Goal: Task Accomplishment & Management: Use online tool/utility

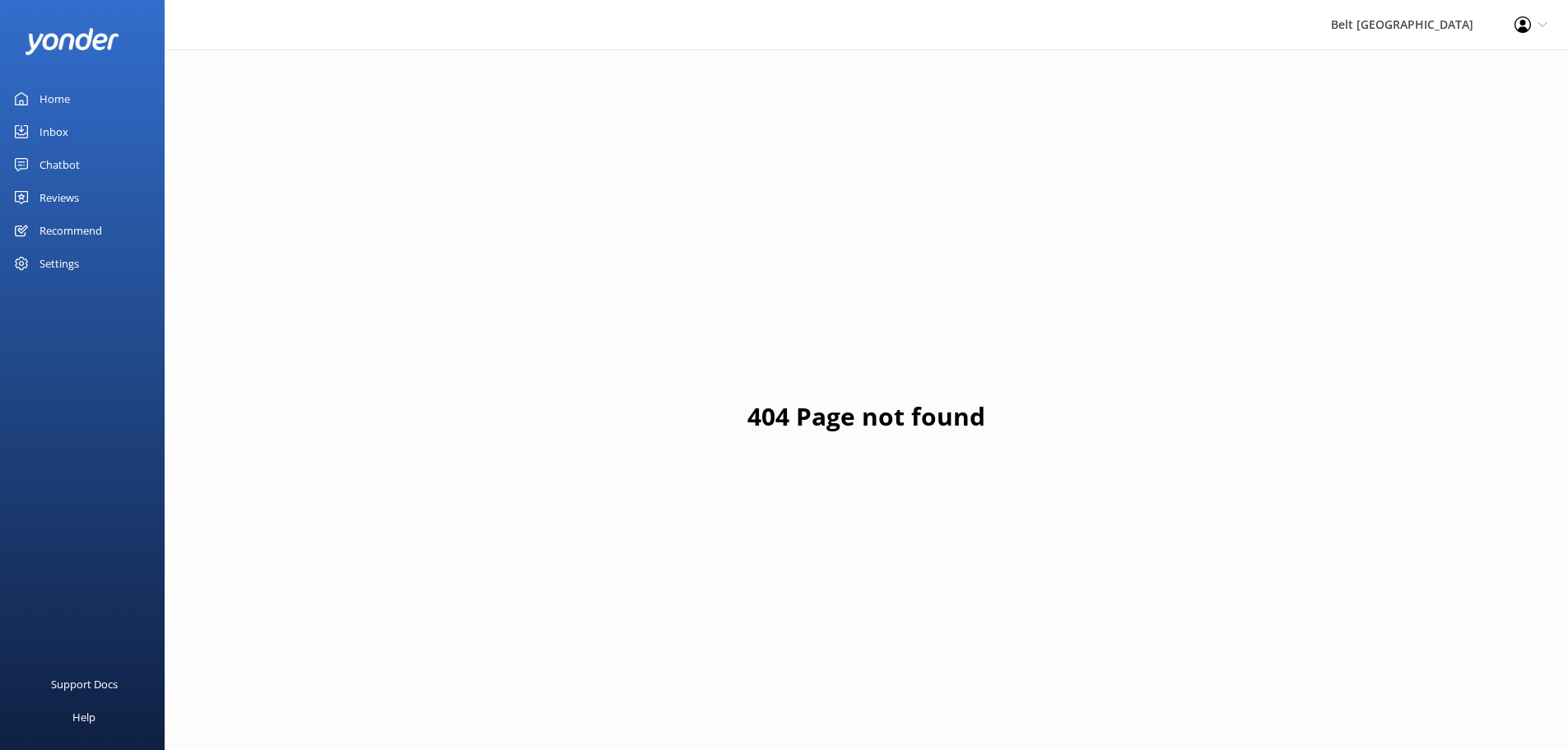
click at [81, 205] on link "Reviews" at bounding box center [82, 197] width 165 height 33
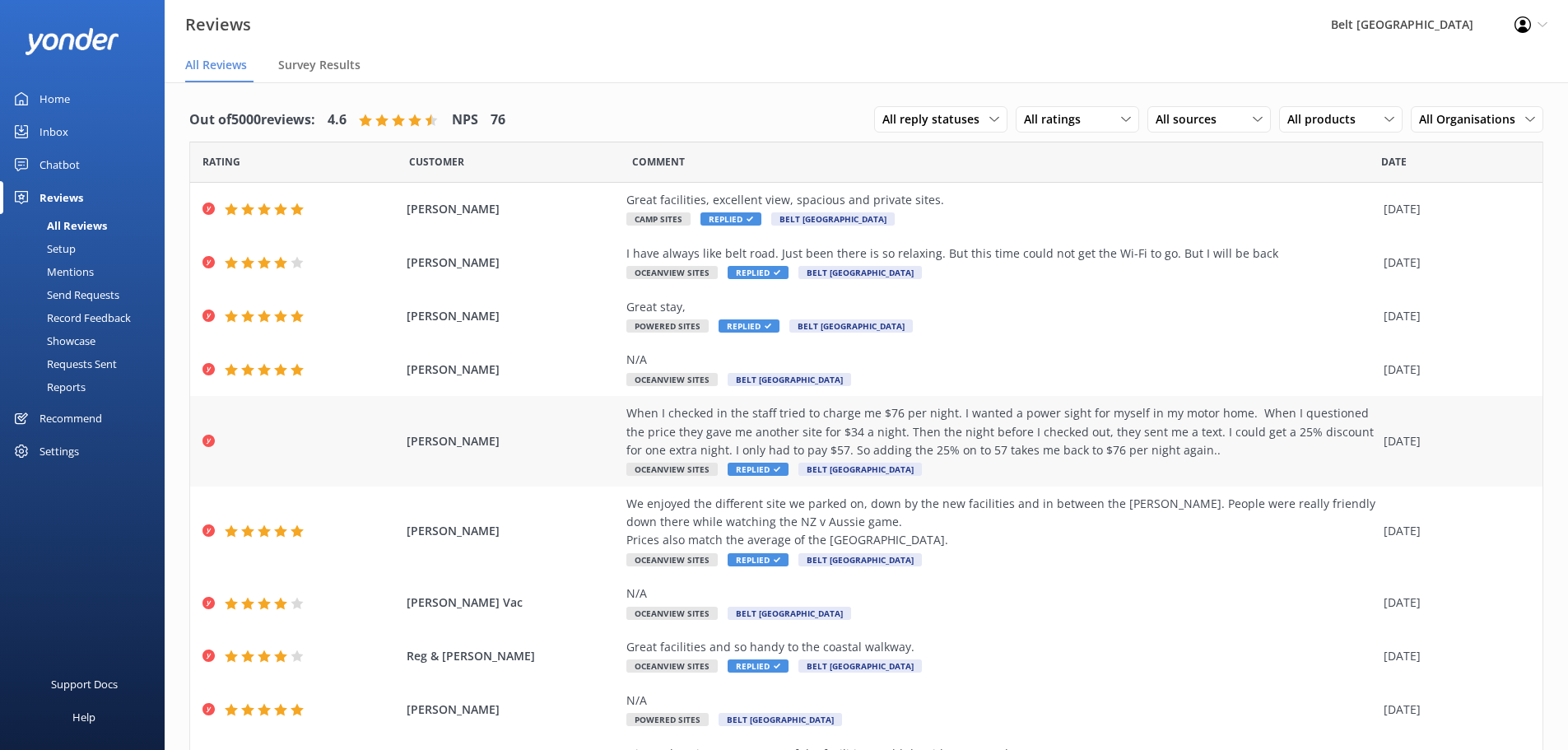
click at [531, 433] on span "[PERSON_NAME]" at bounding box center [512, 442] width 212 height 18
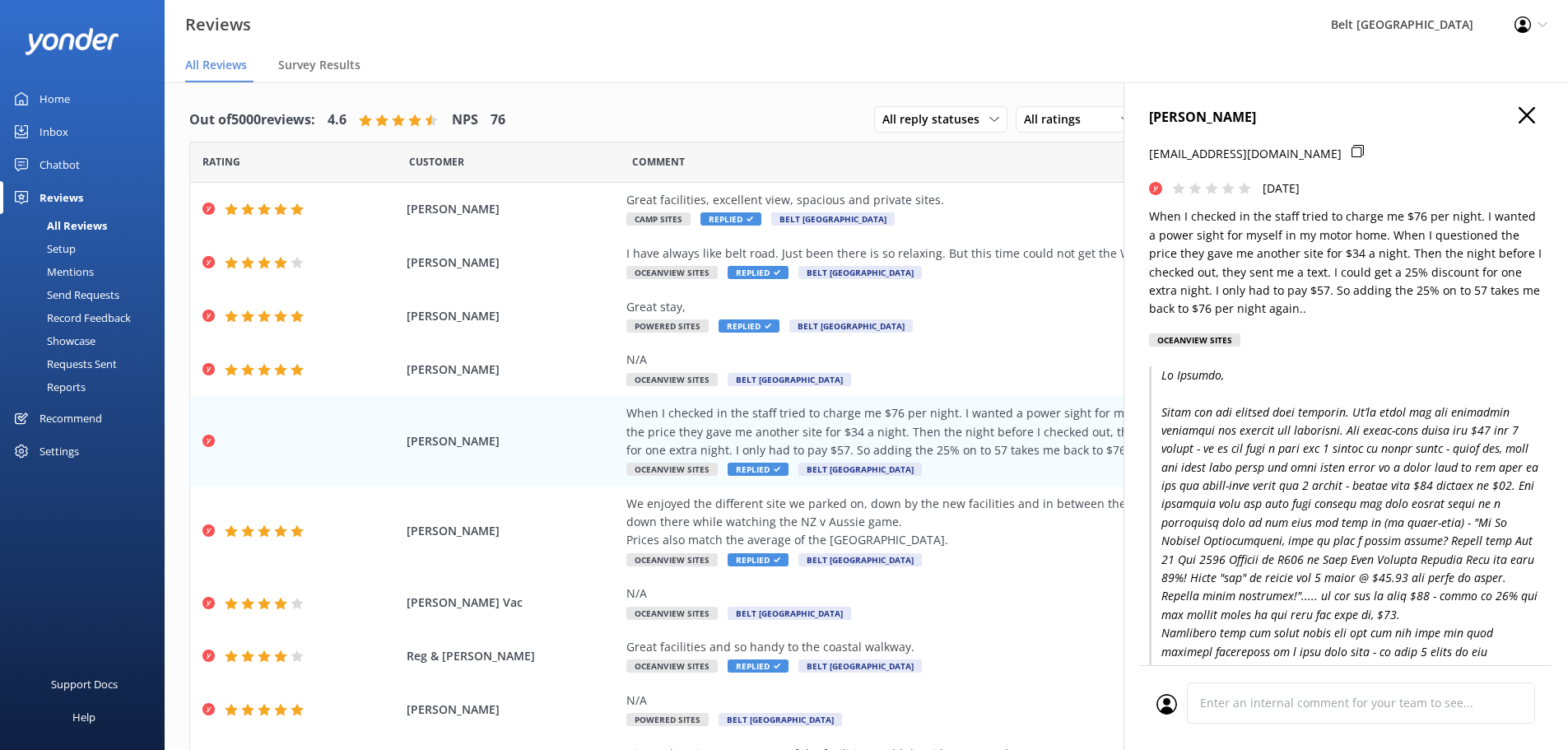
click at [1520, 113] on icon "button" at bounding box center [1528, 115] width 17 height 17
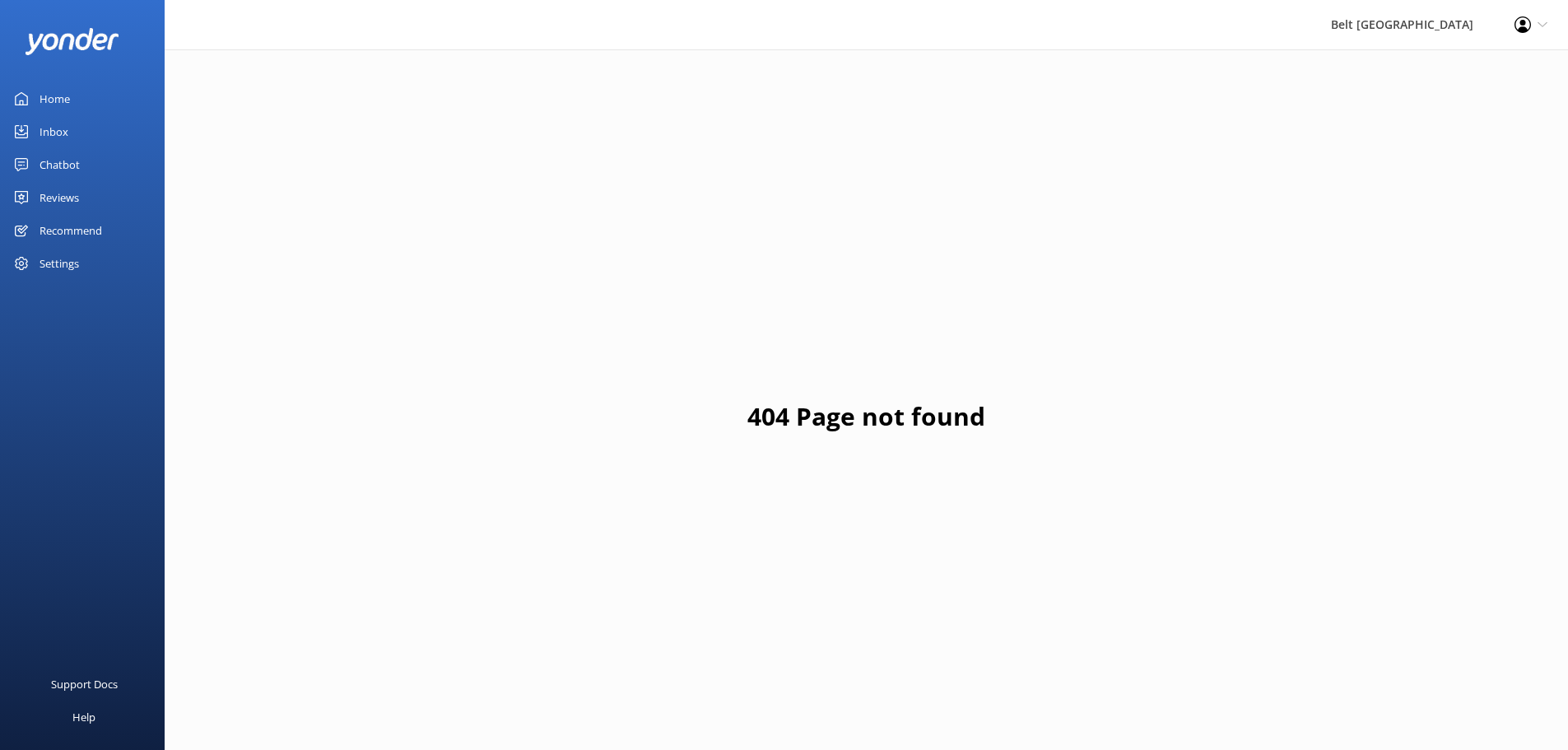
click at [98, 202] on link "Reviews" at bounding box center [82, 197] width 165 height 33
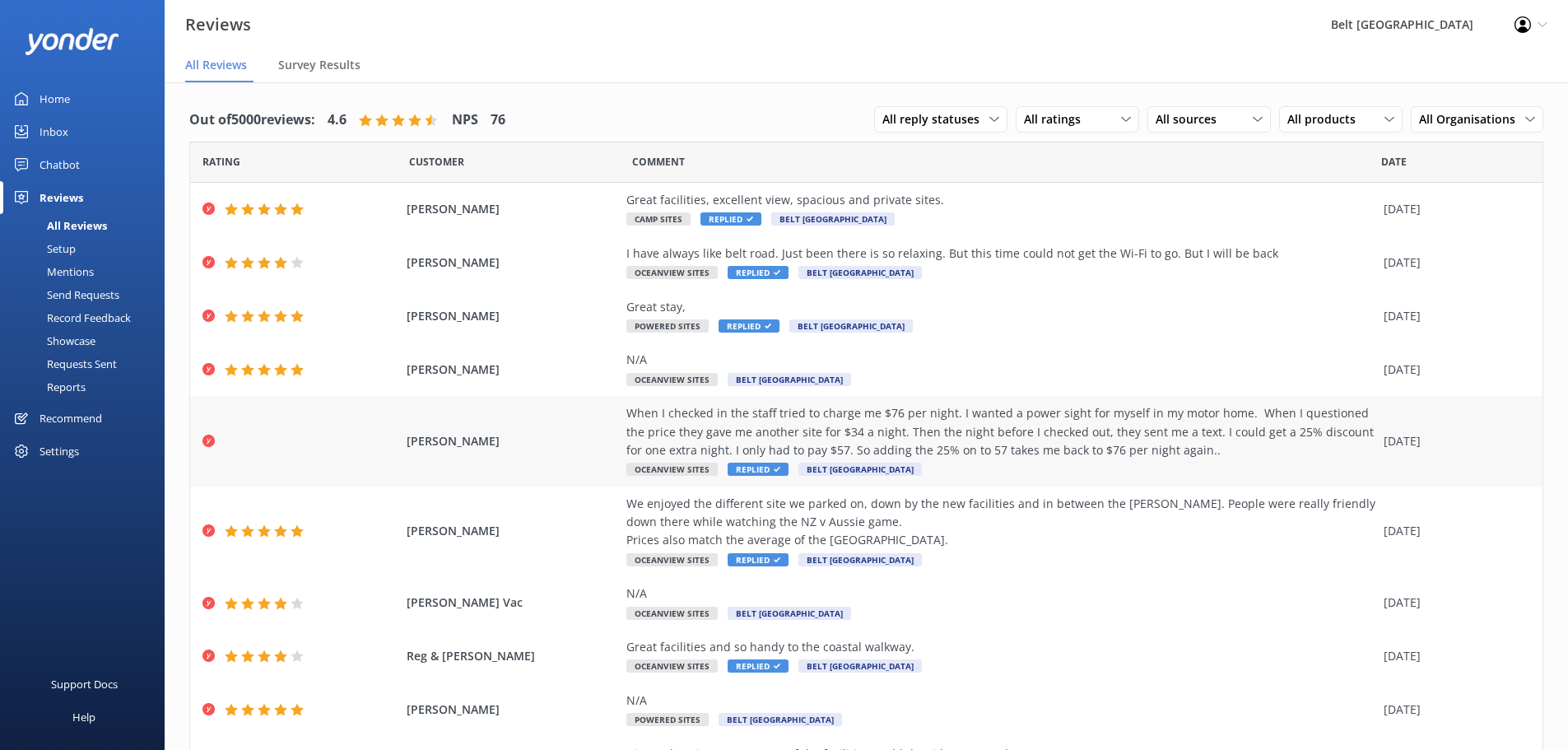
click at [906, 441] on div "When I checked in the staff tried to charge me $76 per night. I wanted a power …" at bounding box center [1001, 432] width 749 height 55
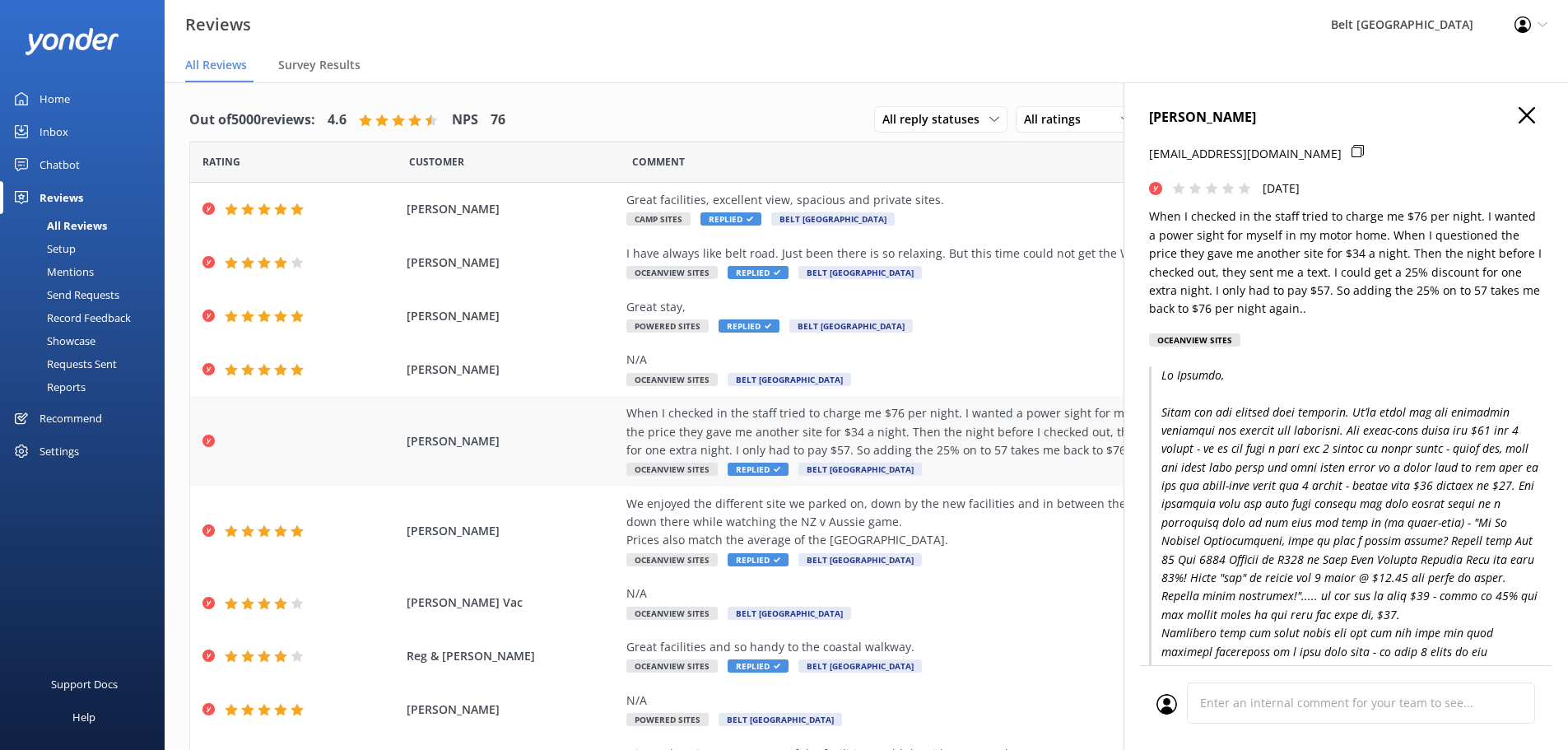
drag, startPoint x: 406, startPoint y: 437, endPoint x: 538, endPoint y: 445, distance: 132.2
click at [538, 445] on span "[PERSON_NAME]" at bounding box center [512, 442] width 212 height 18
click at [414, 421] on div "Stephen Hoedemaeckers When I checked in the staff tried to charge me $76 per ni…" at bounding box center [866, 442] width 1353 height 91
drag, startPoint x: 398, startPoint y: 438, endPoint x: 563, endPoint y: 444, distance: 165.1
click at [563, 444] on div "Stephen Hoedemaeckers When I checked in the staff tried to charge me $76 per ni…" at bounding box center [866, 442] width 1353 height 91
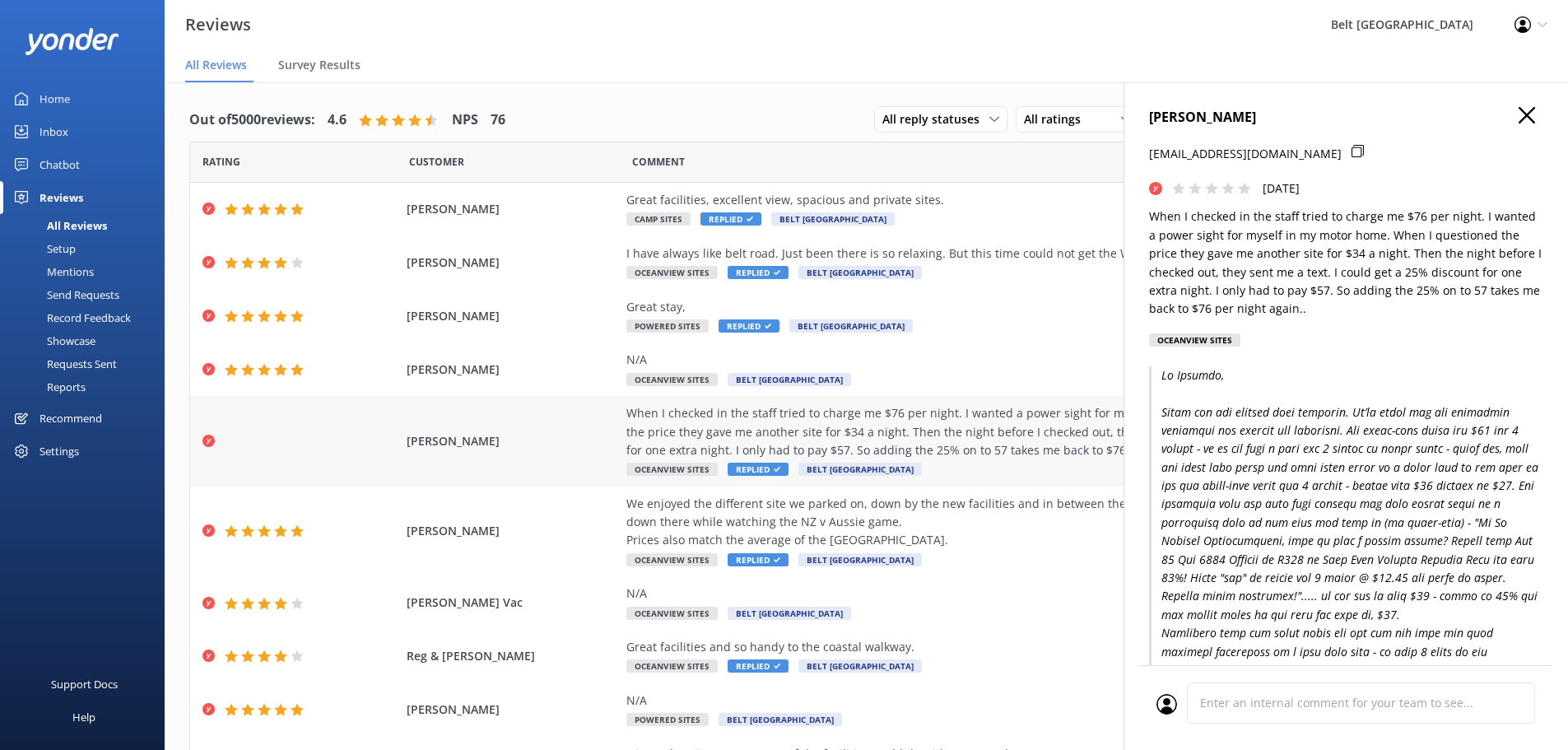
copy span "[PERSON_NAME]"
click at [1519, 113] on use "button" at bounding box center [1528, 115] width 17 height 17
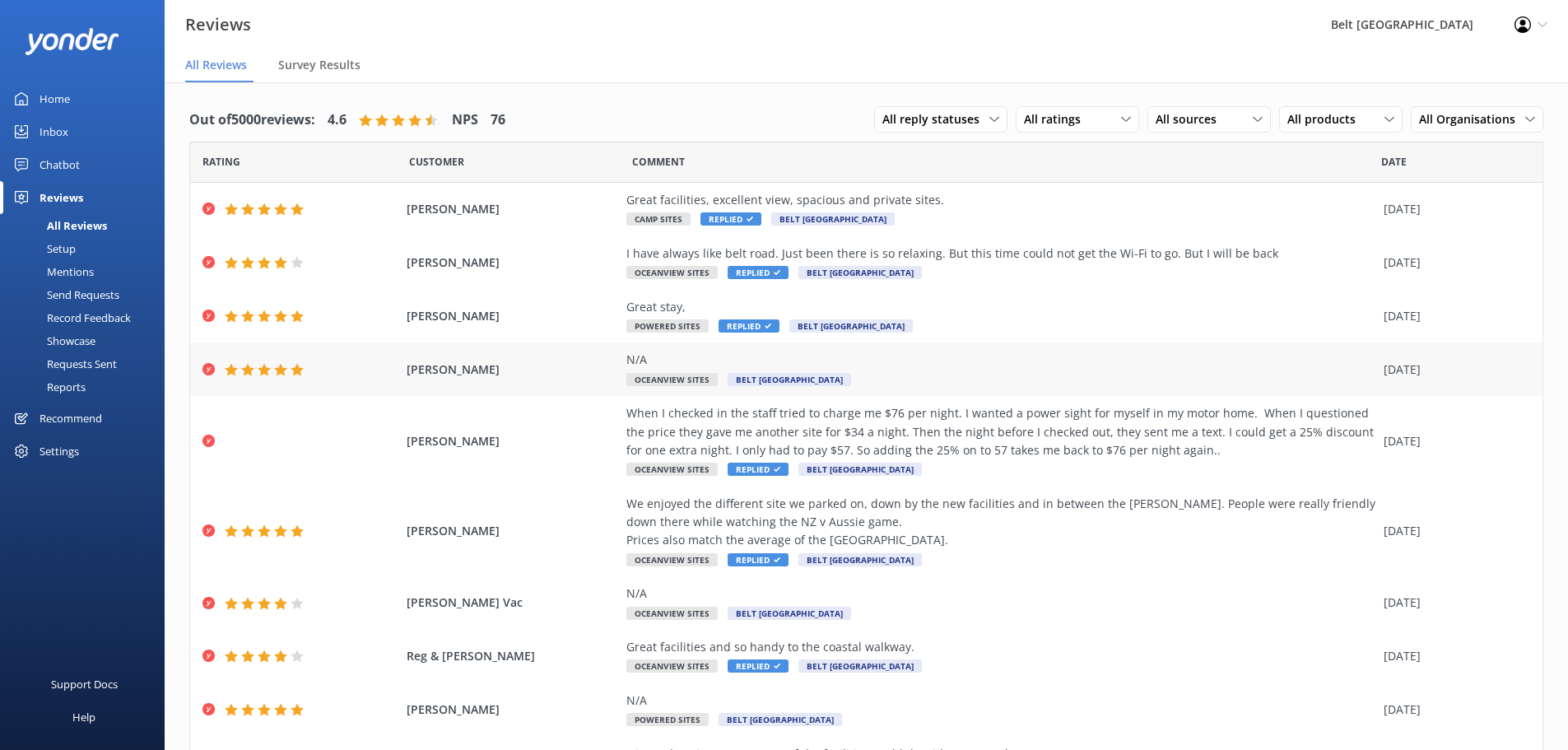
scroll to position [94, 0]
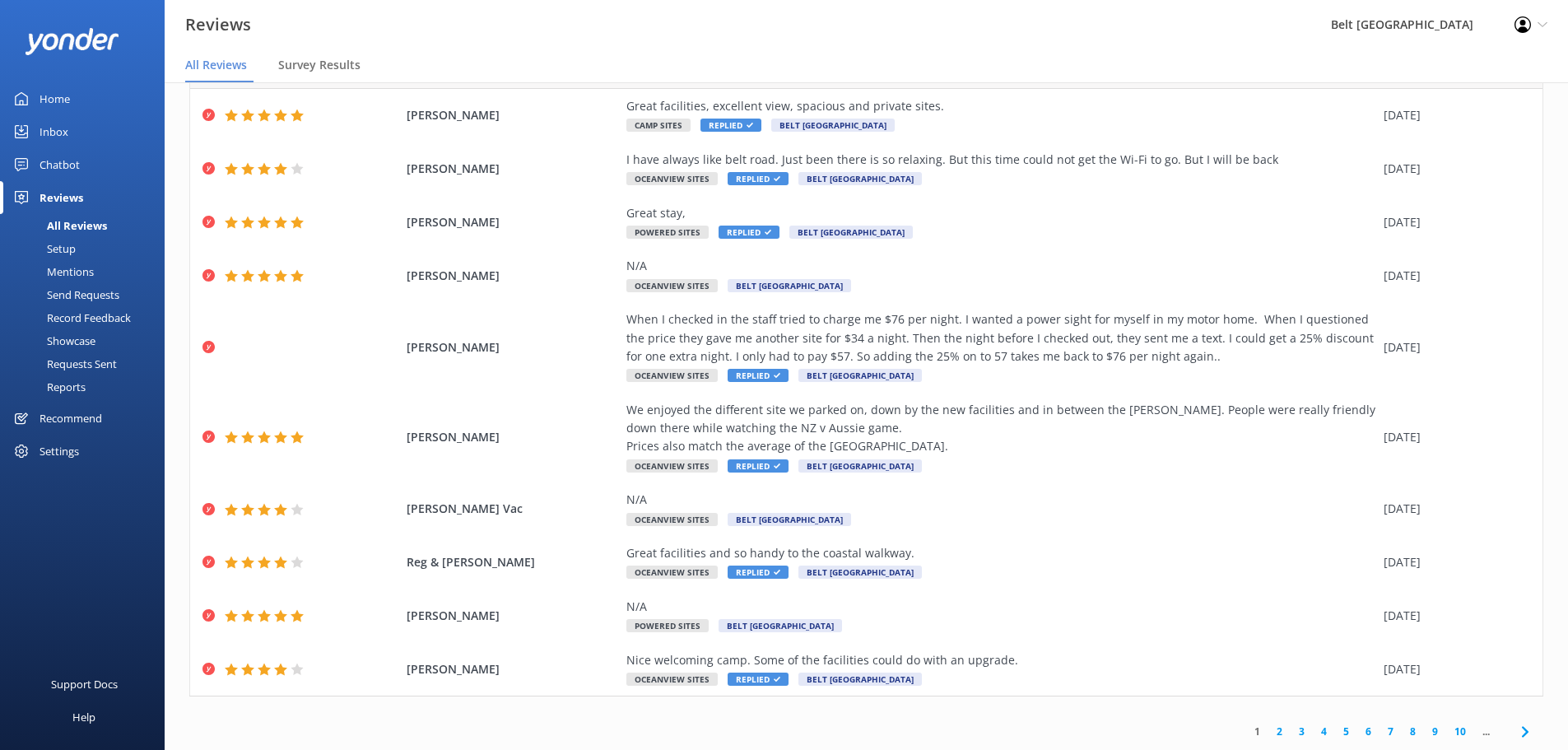
click at [1269, 730] on link "2" at bounding box center [1280, 732] width 22 height 16
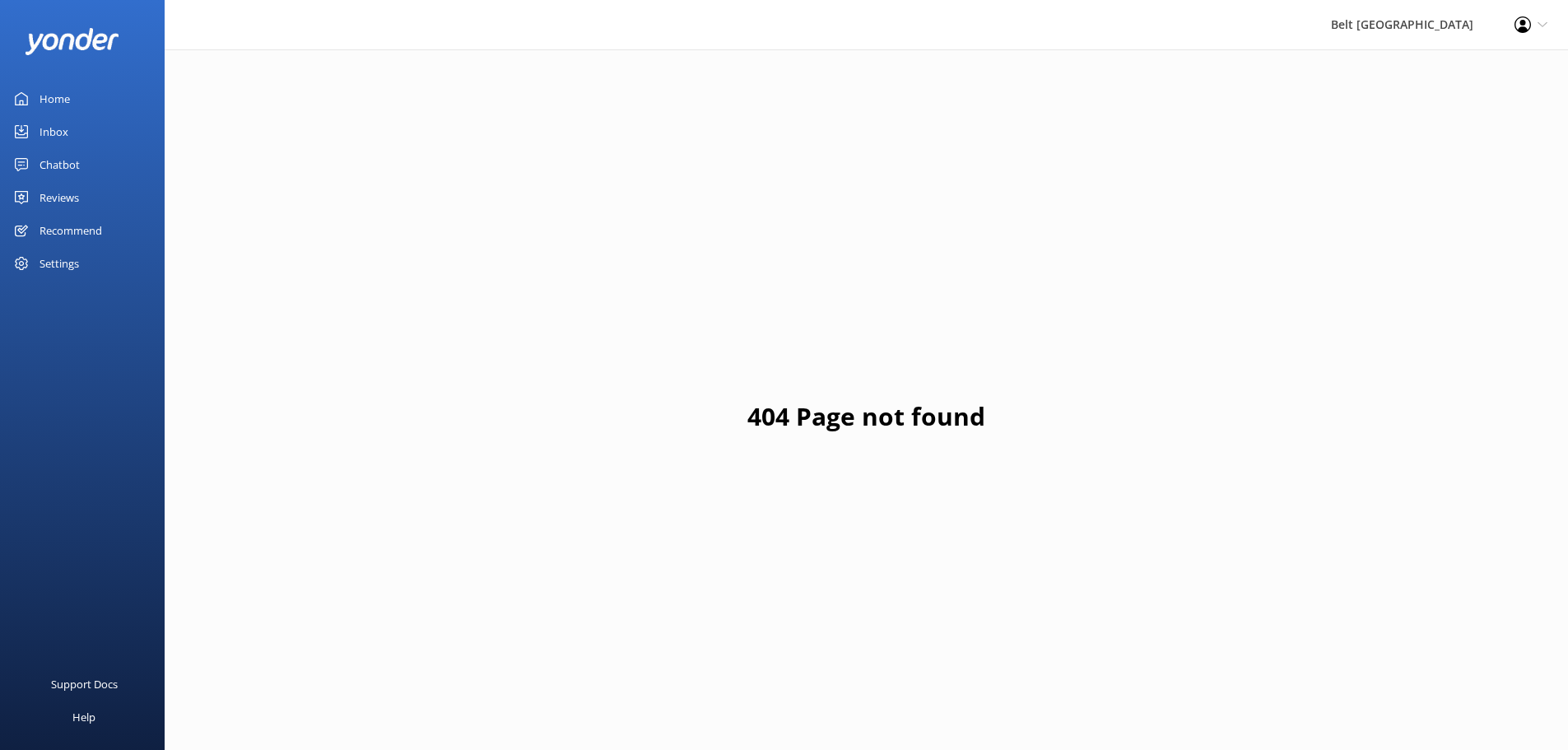
click at [81, 172] on link "Chatbot" at bounding box center [82, 164] width 165 height 33
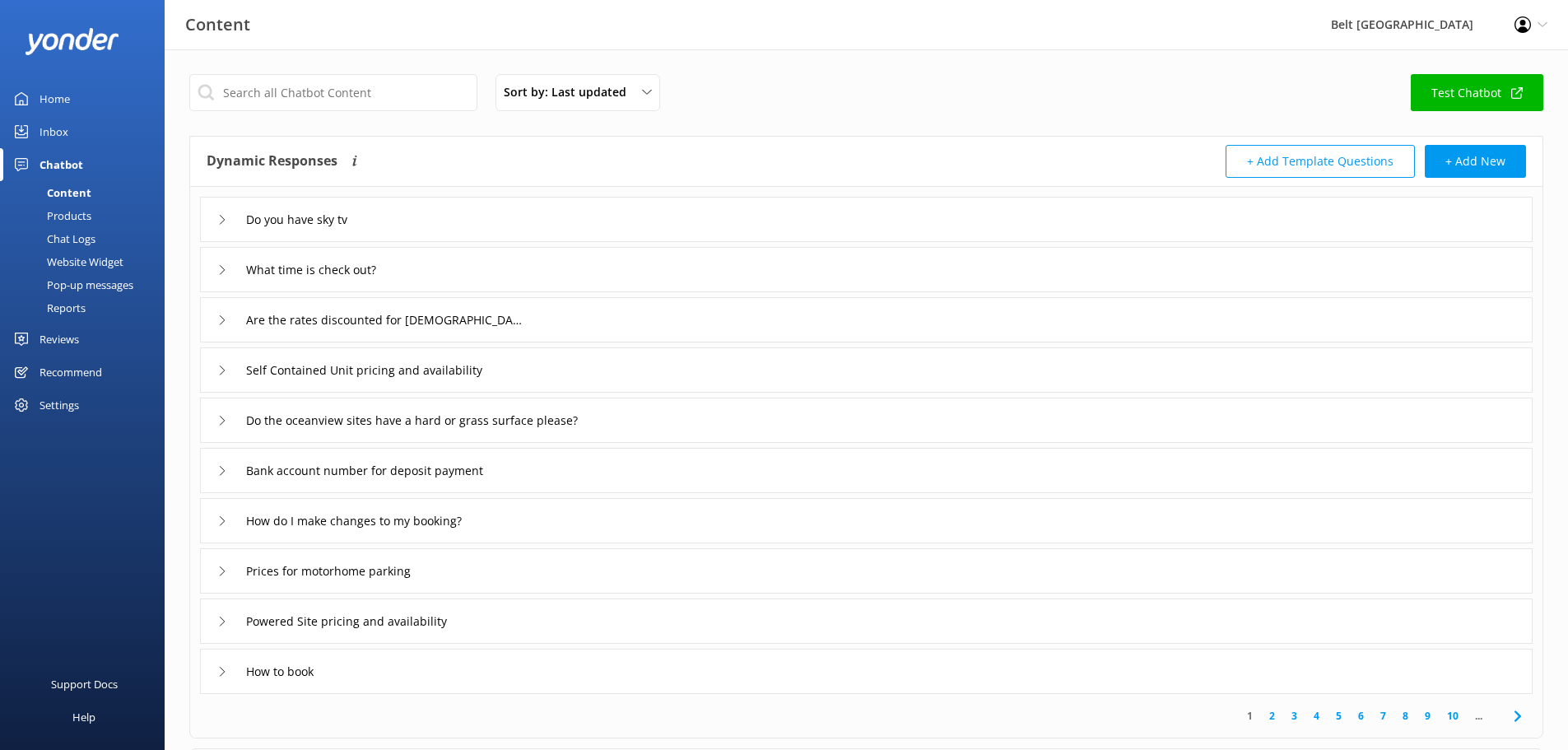
click at [81, 94] on link "Home" at bounding box center [82, 98] width 165 height 33
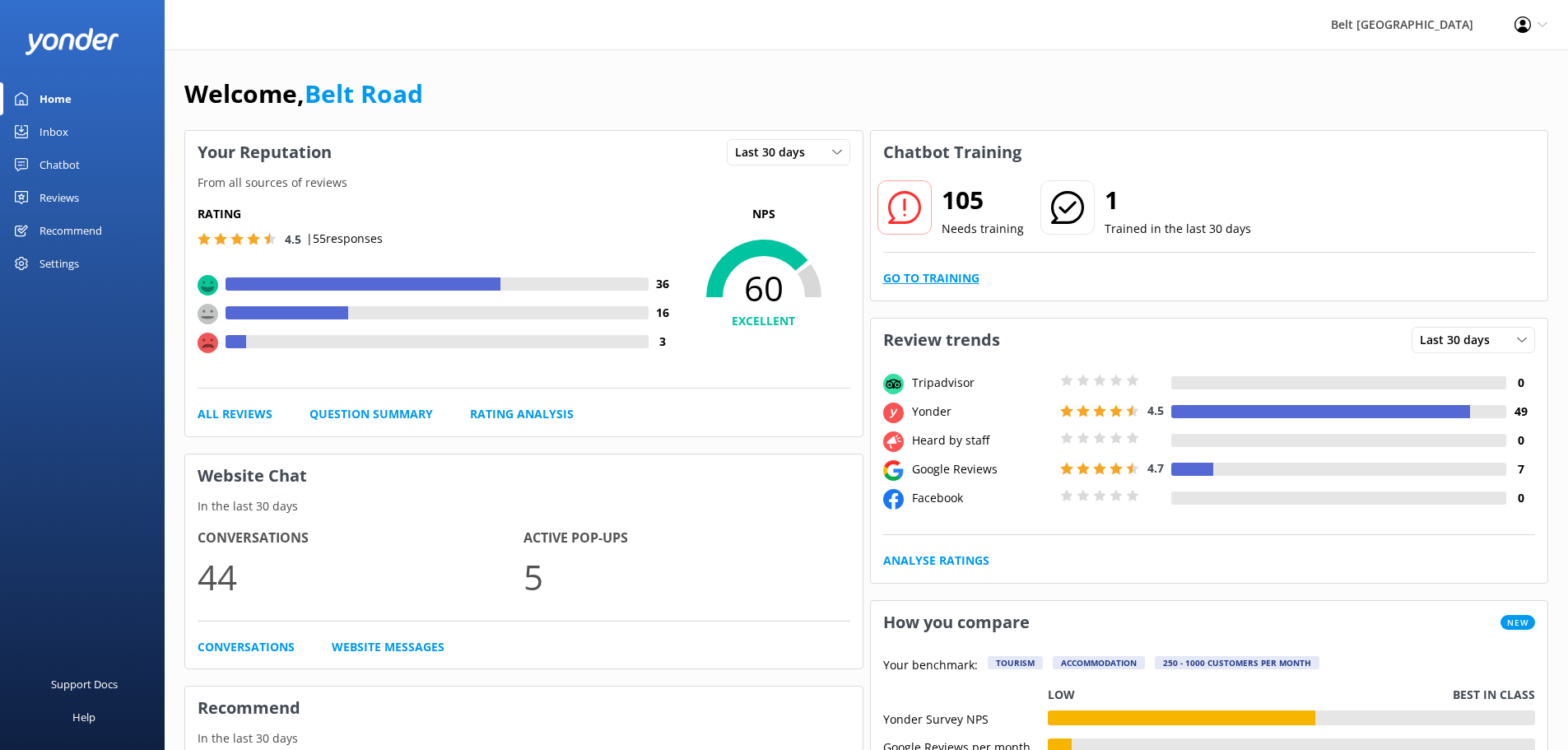
click at [946, 277] on link "Go to Training" at bounding box center [931, 279] width 97 height 18
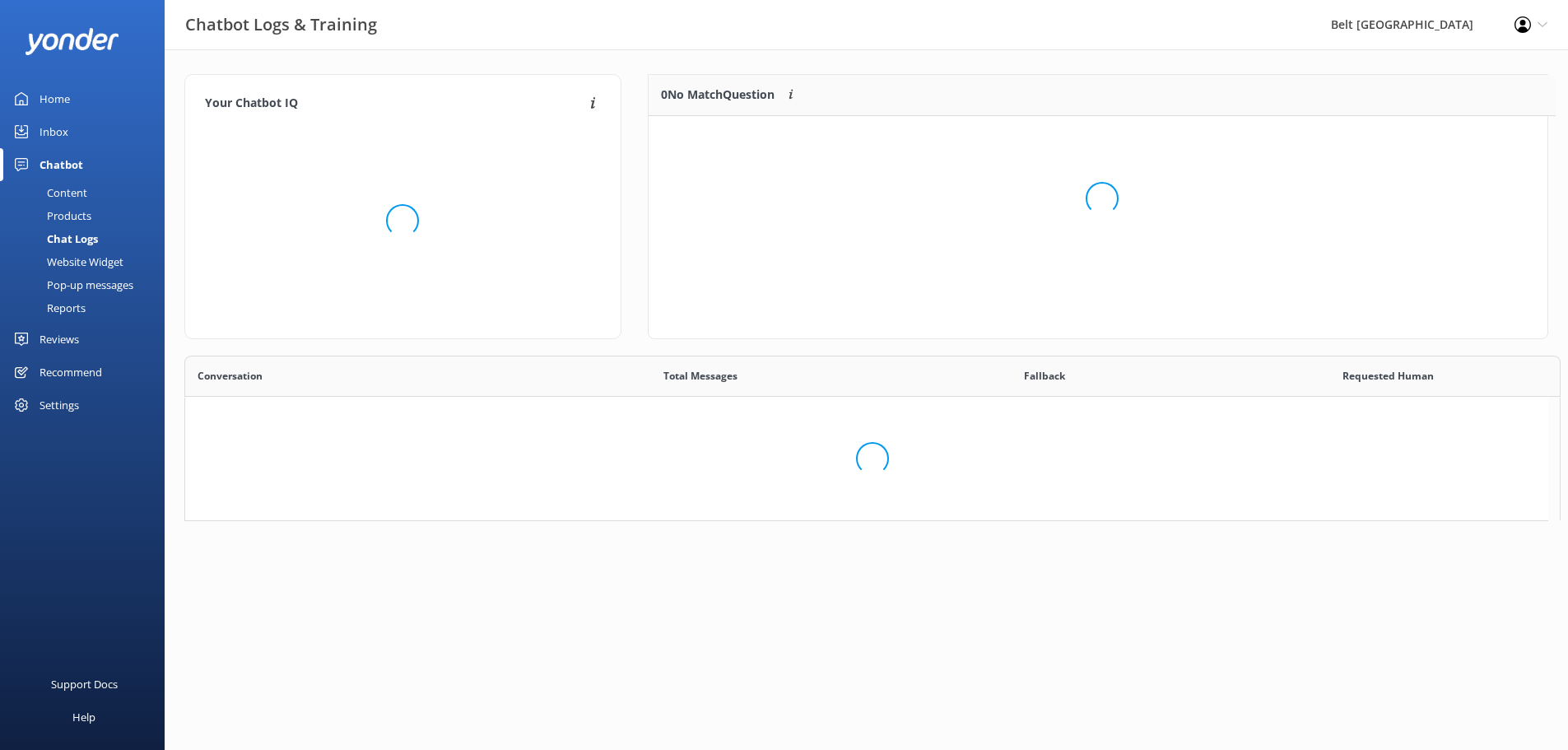
scroll to position [13, 13]
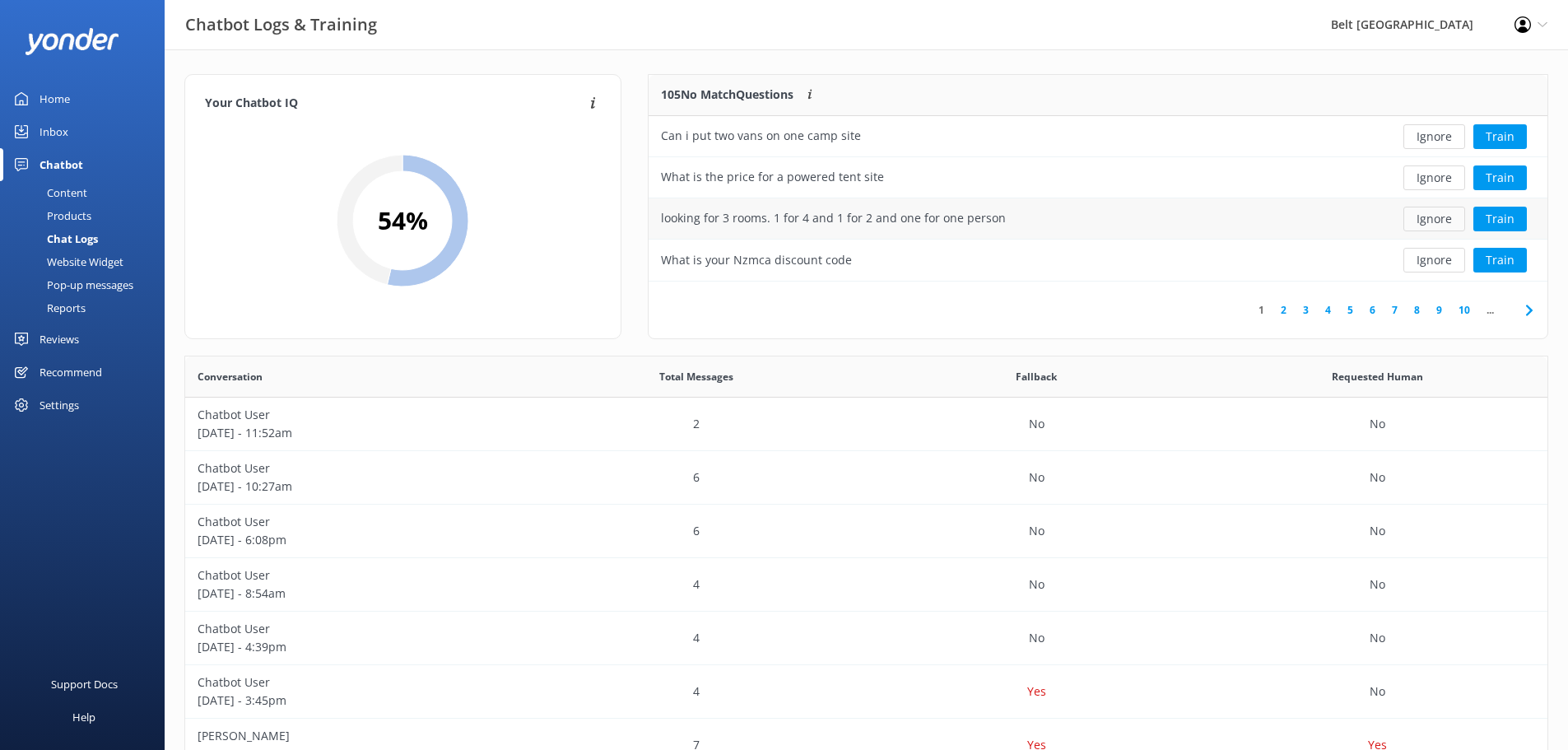
click at [1435, 221] on button "Ignore" at bounding box center [1434, 218] width 62 height 24
click at [1439, 222] on button "Ignore" at bounding box center [1434, 218] width 62 height 24
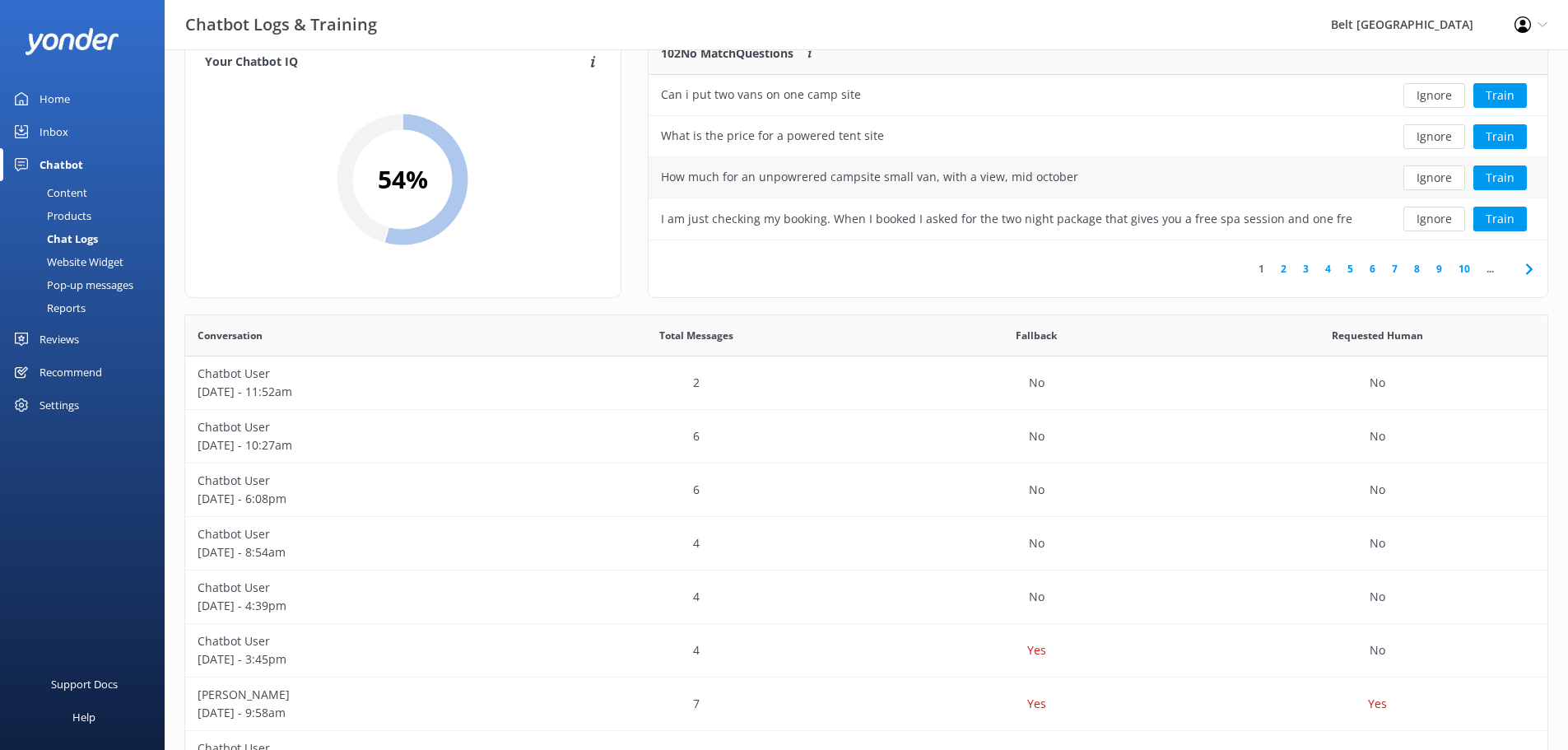
scroll to position [0, 0]
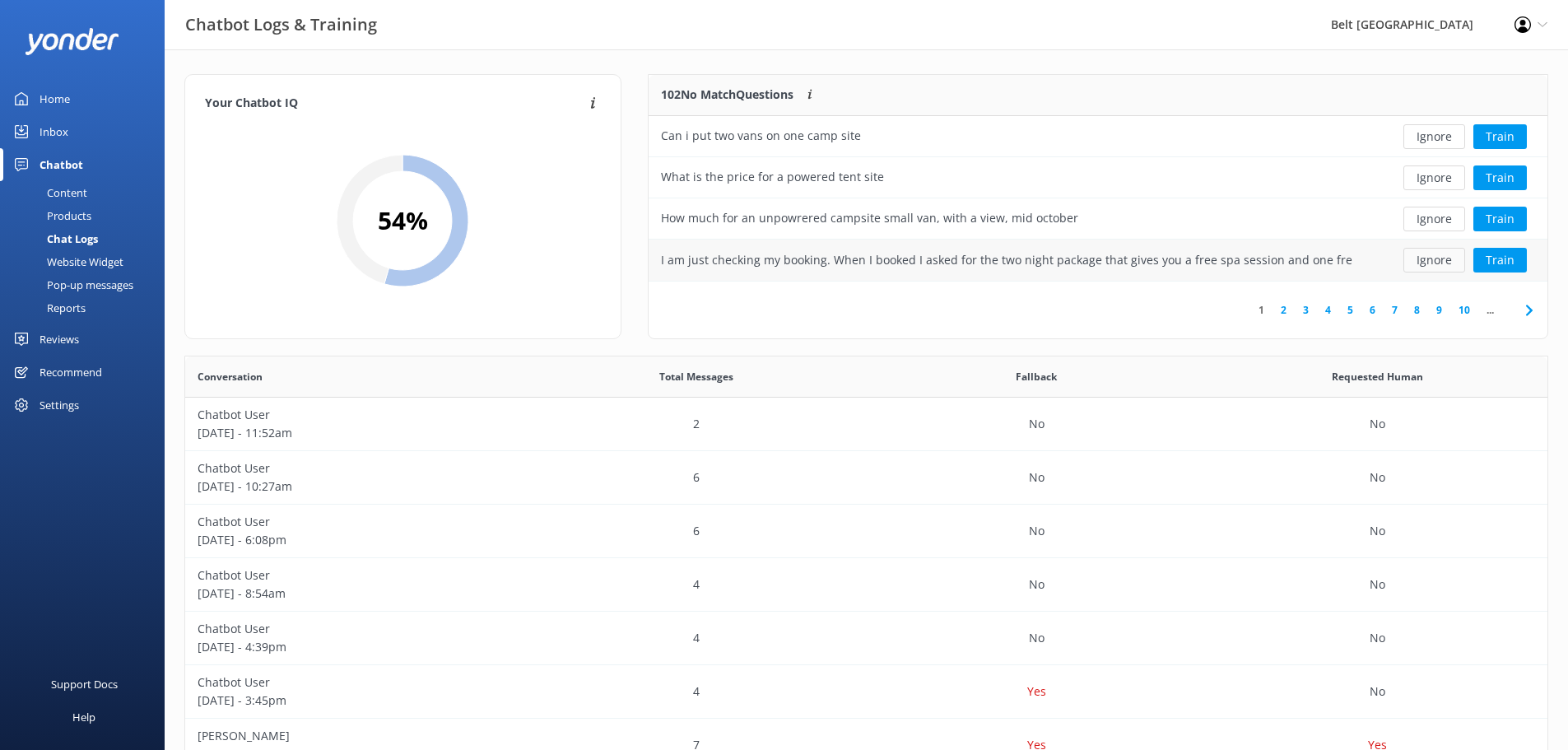
click at [1428, 260] on button "Ignore" at bounding box center [1434, 260] width 62 height 24
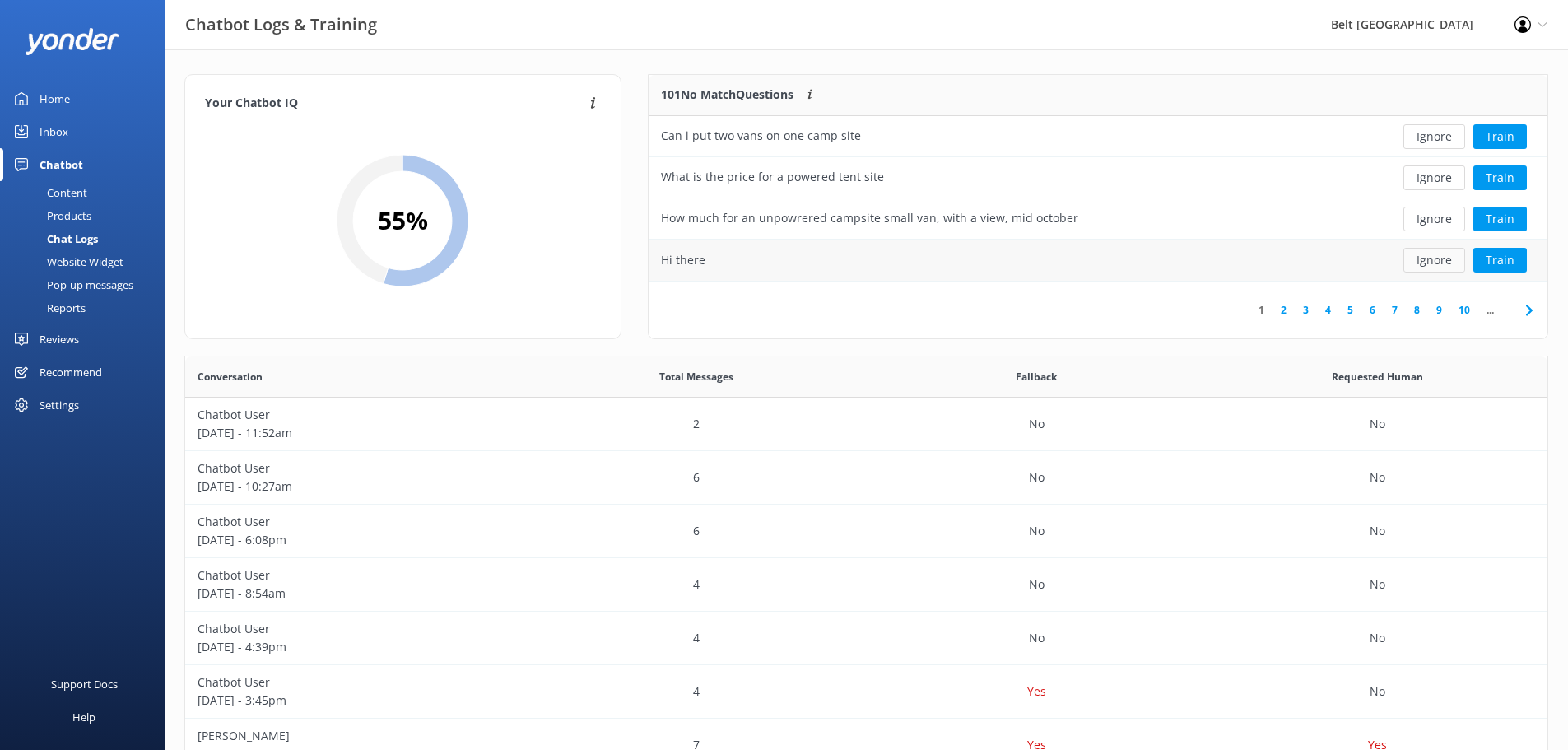
click at [1434, 268] on button "Ignore" at bounding box center [1434, 260] width 62 height 24
click at [1287, 310] on link "2" at bounding box center [1283, 310] width 22 height 16
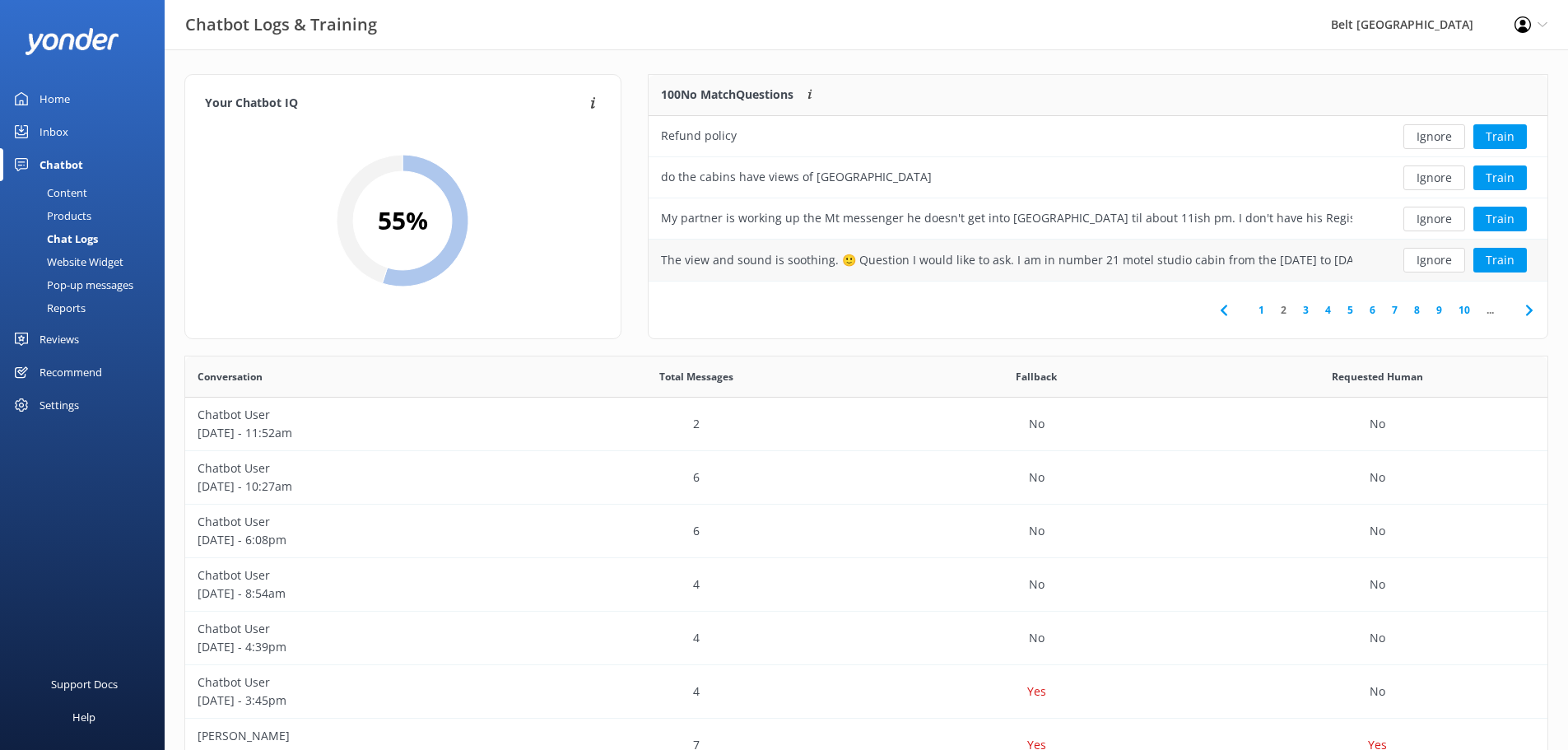
click at [1277, 260] on div "The view and sound is soothing. 🙂 Question I would like to ask. I am in number …" at bounding box center [1006, 260] width 691 height 18
click at [1156, 253] on div "The view and sound is soothing. 🙂 Question I would like to ask. I am in number …" at bounding box center [1006, 260] width 691 height 18
click at [1497, 260] on button "Train" at bounding box center [1501, 260] width 54 height 24
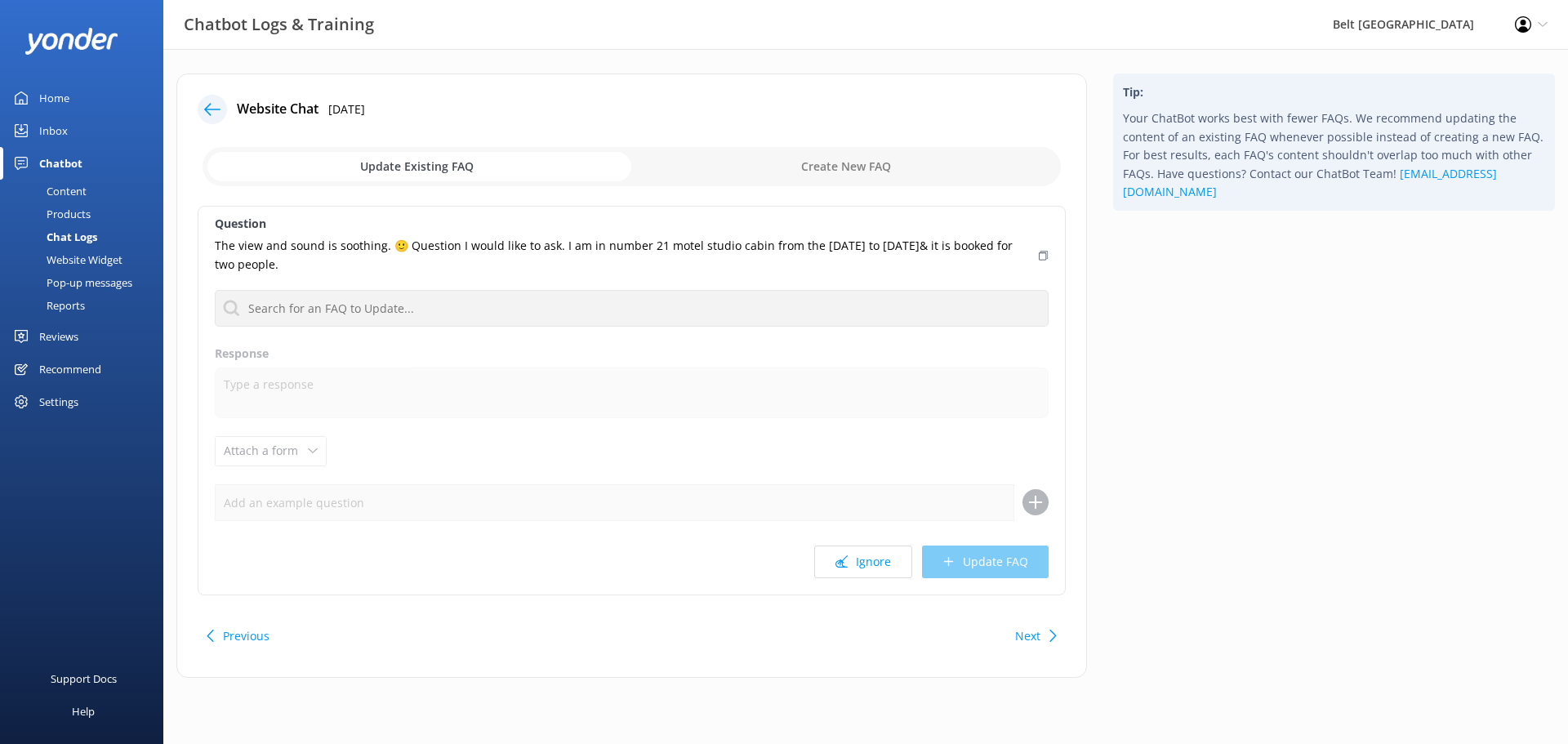
click at [213, 112] on icon at bounding box center [212, 110] width 17 height 17
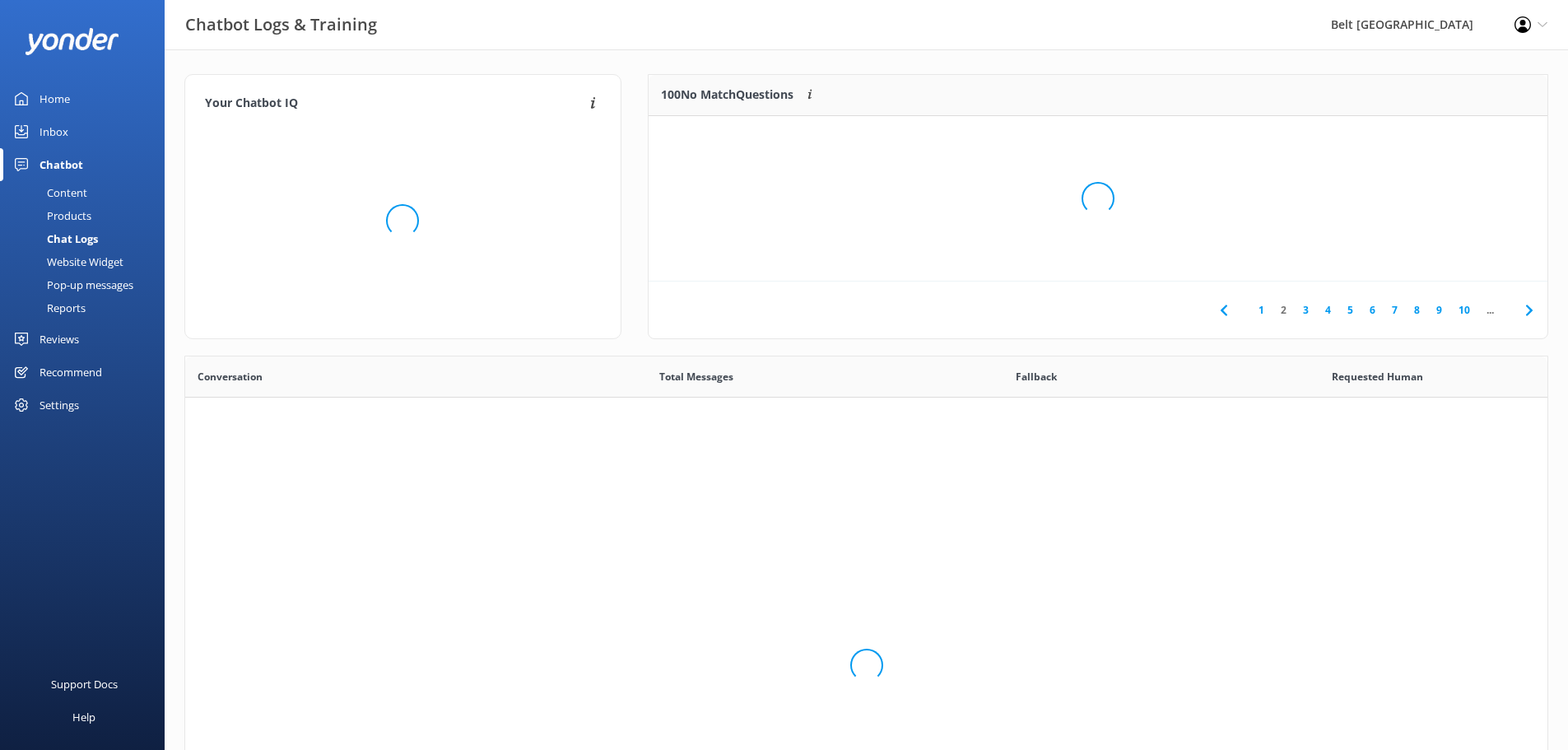
scroll to position [564, 1350]
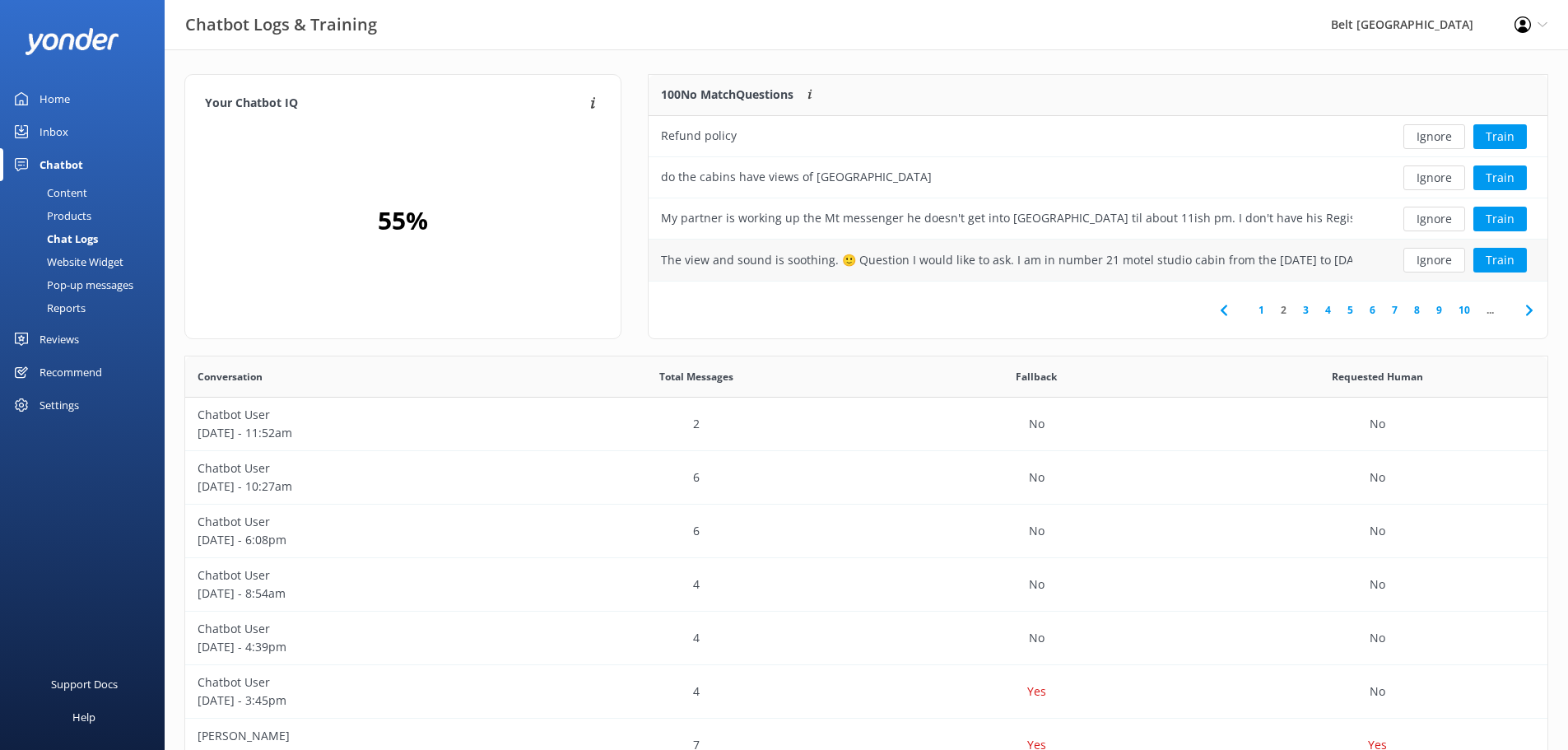
click at [1430, 268] on button "Ignore" at bounding box center [1434, 260] width 62 height 24
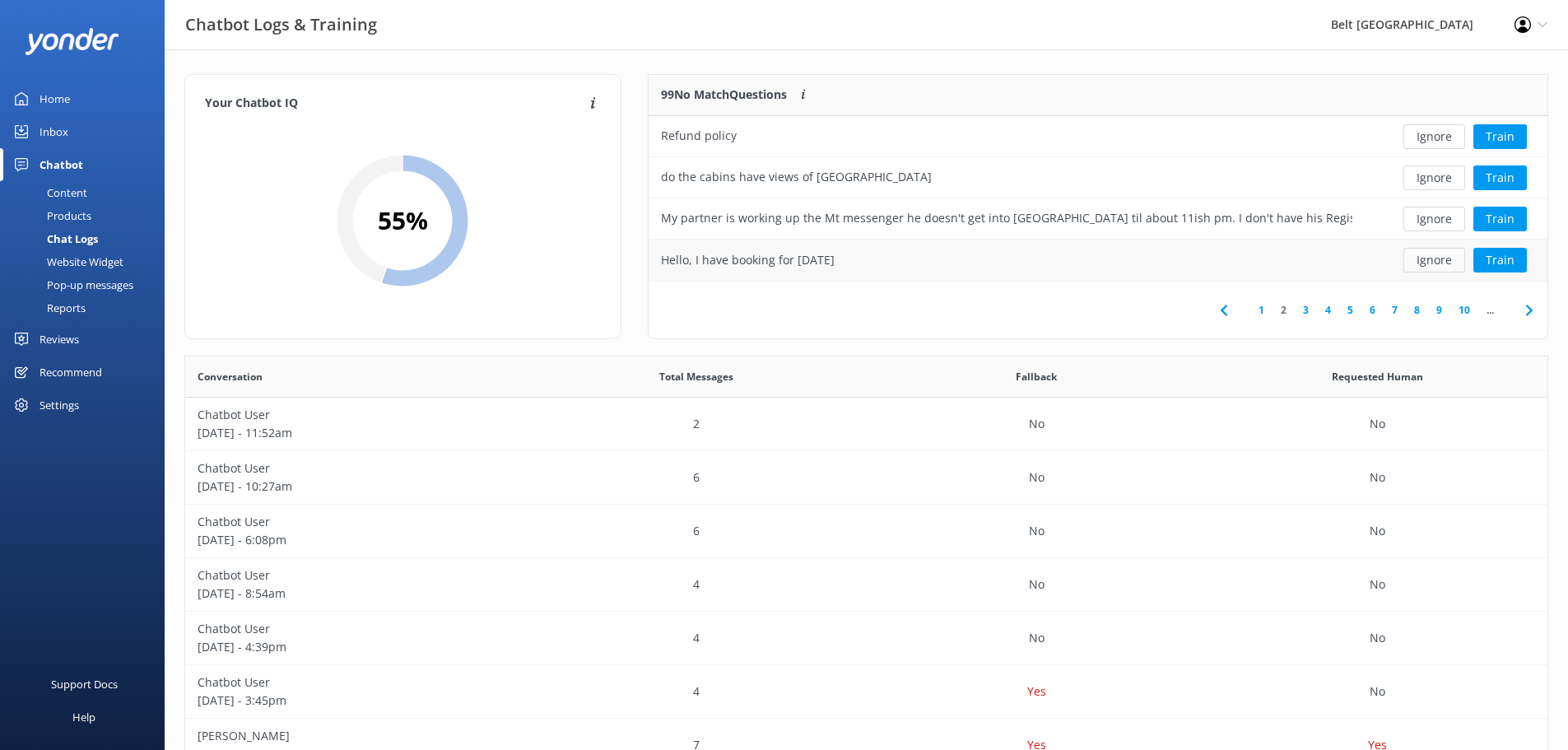
click at [1444, 262] on button "Ignore" at bounding box center [1434, 260] width 62 height 24
click at [1496, 220] on button "Train" at bounding box center [1501, 218] width 54 height 24
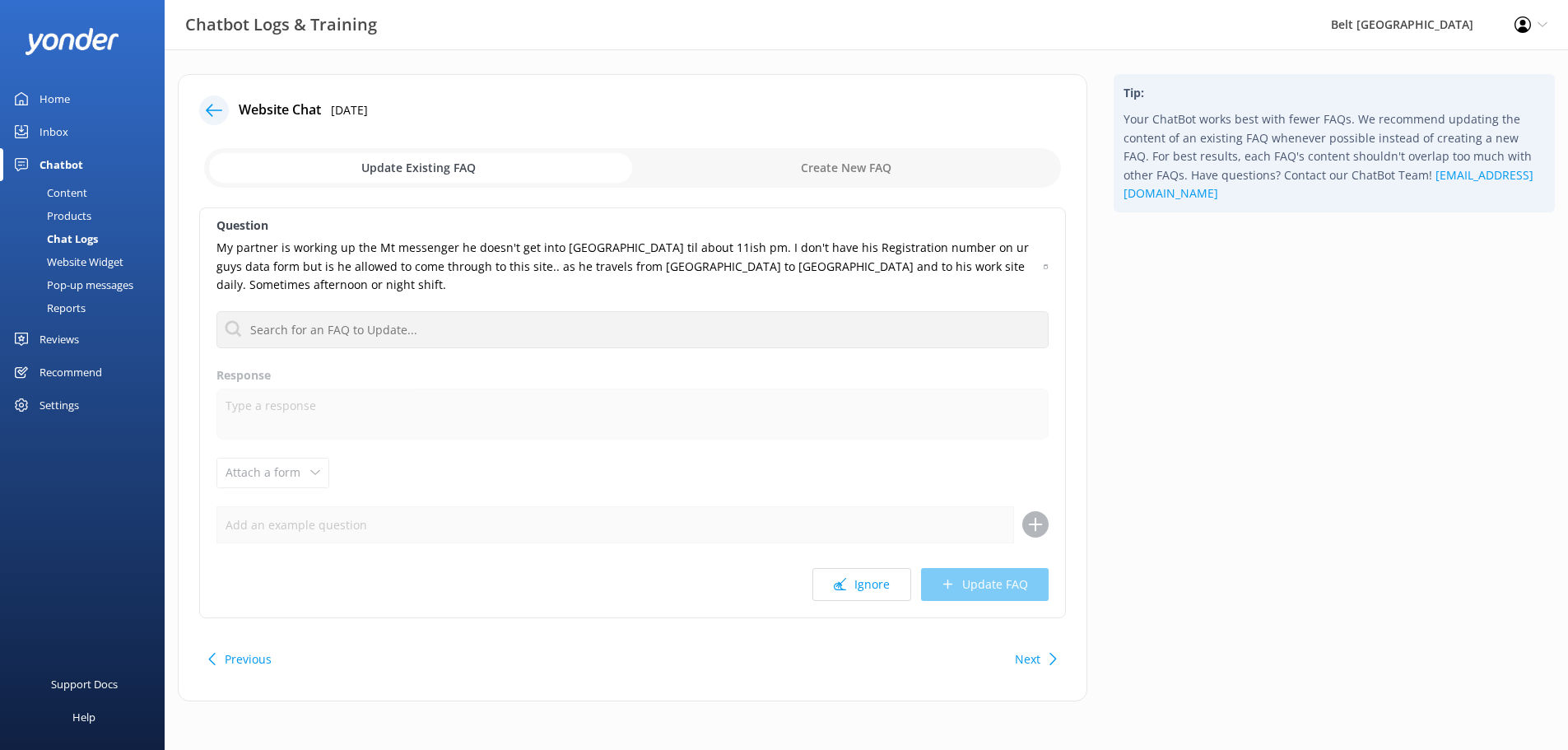
click at [230, 109] on div at bounding box center [218, 110] width 39 height 29
click at [209, 102] on div at bounding box center [213, 110] width 29 height 29
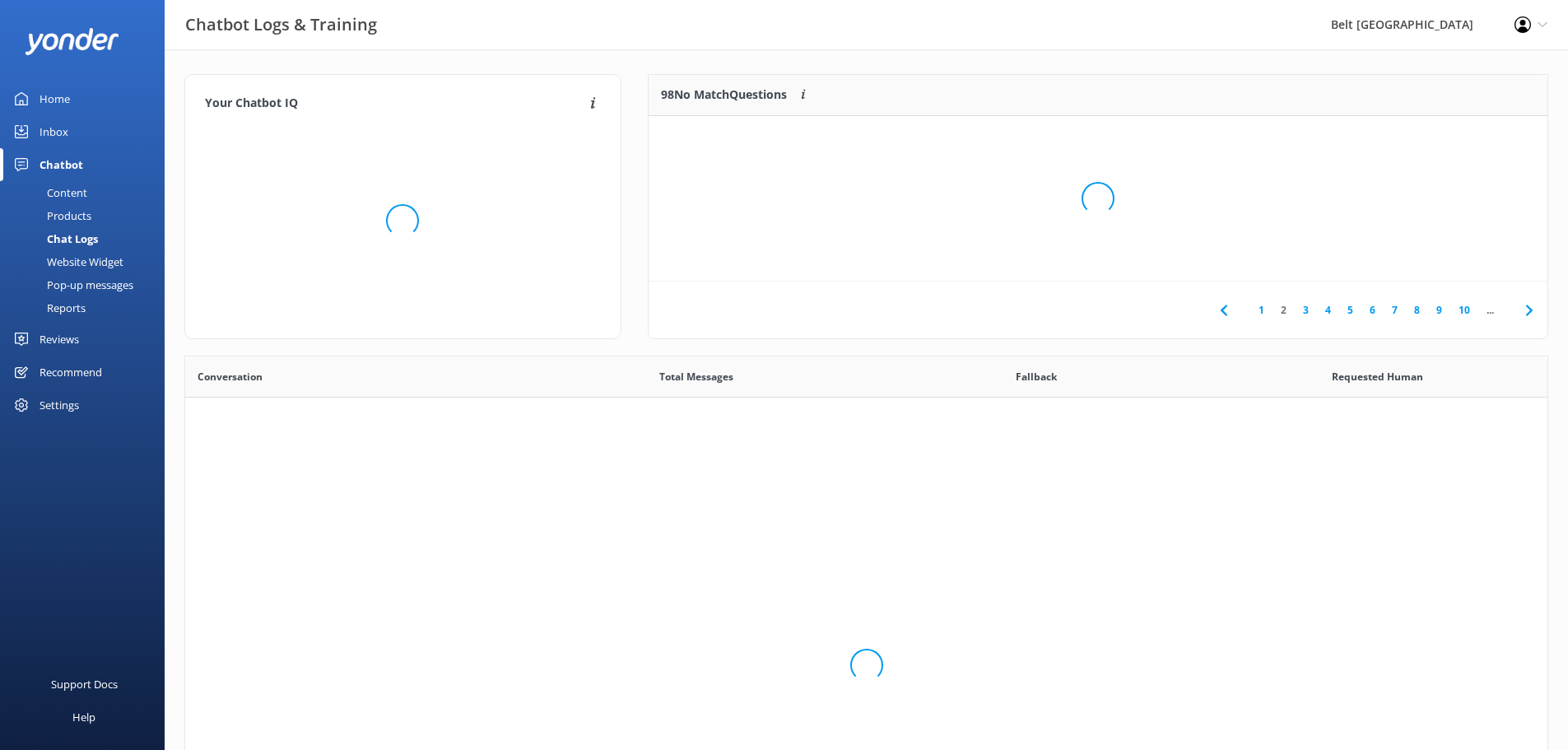
scroll to position [564, 1350]
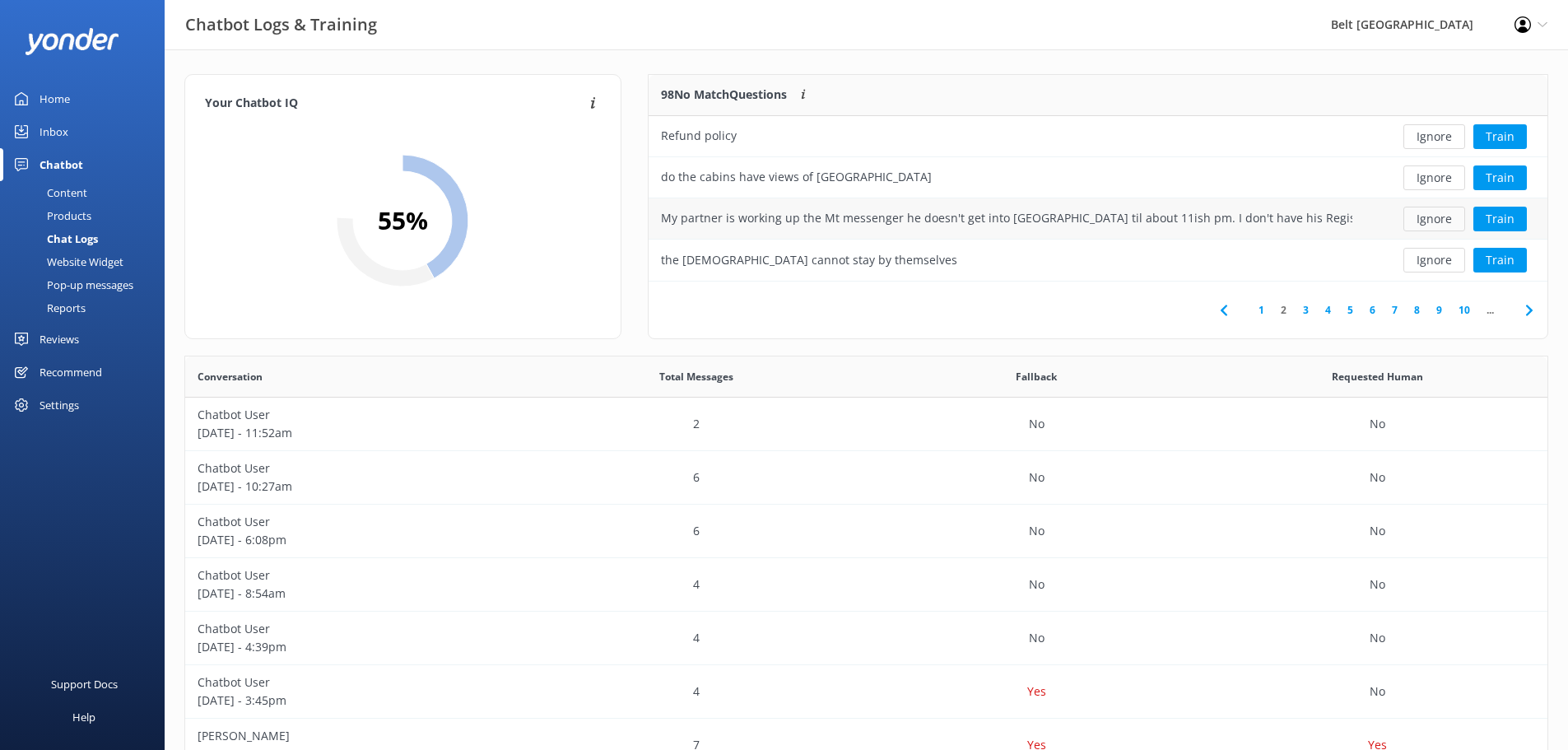
click at [1440, 222] on button "Ignore" at bounding box center [1434, 218] width 62 height 24
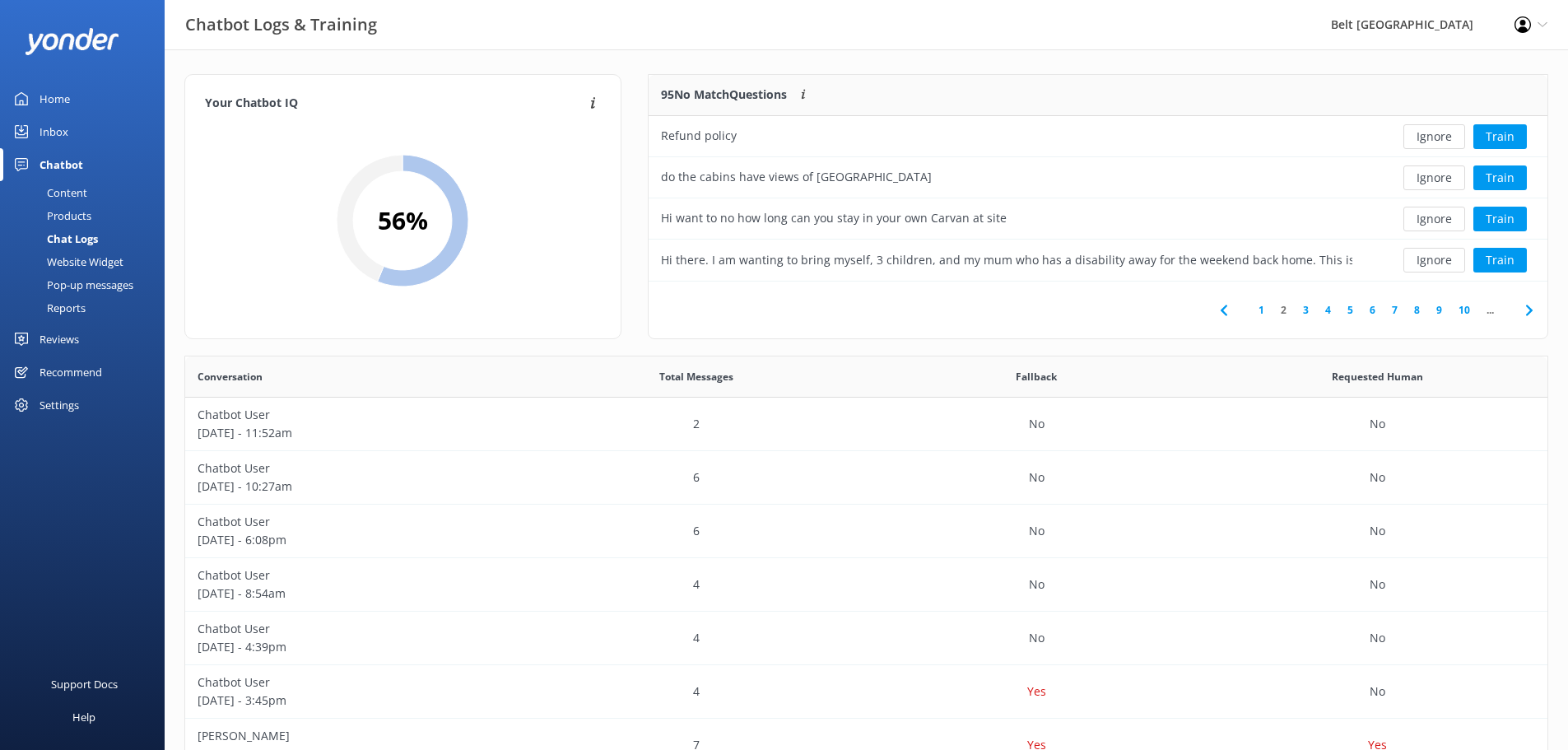
drag, startPoint x: 1440, startPoint y: 222, endPoint x: 1259, endPoint y: 109, distance: 213.4
click at [1259, 109] on div "95 No Match Questions Customers sometimes ask questions that don't fully match …" at bounding box center [1006, 95] width 716 height 41
click at [1501, 258] on button "Train" at bounding box center [1501, 260] width 54 height 24
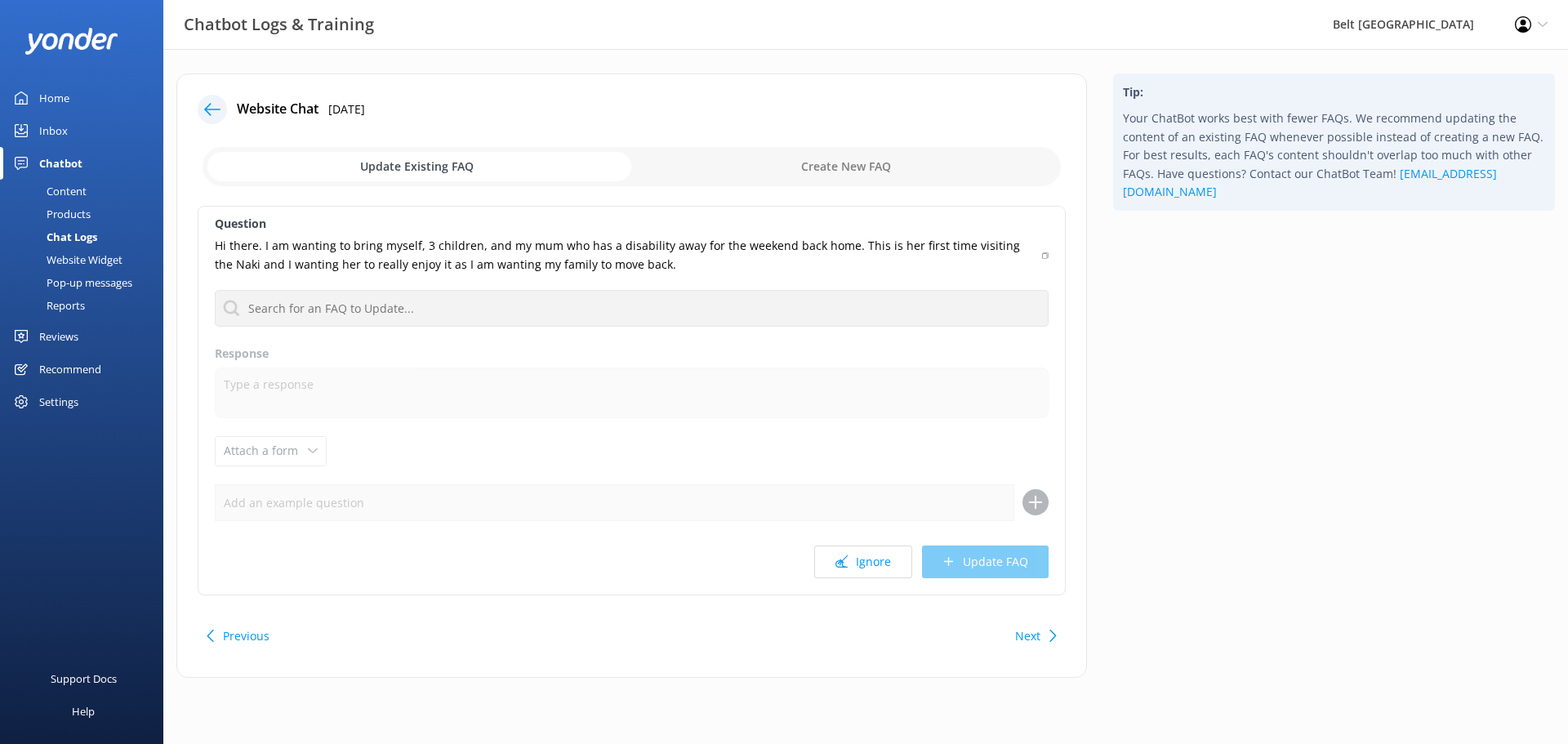
click at [201, 103] on div at bounding box center [212, 109] width 29 height 29
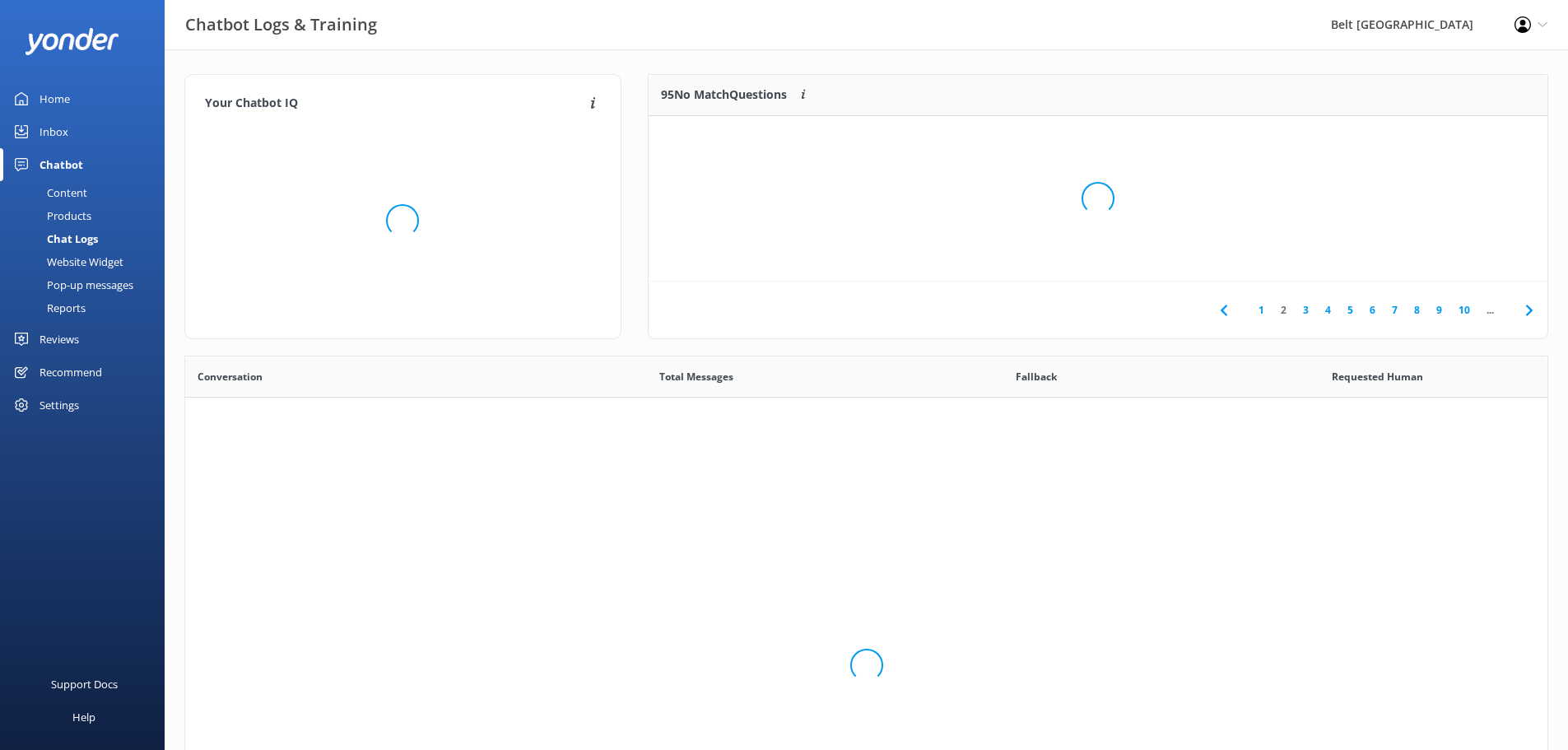
scroll to position [564, 1350]
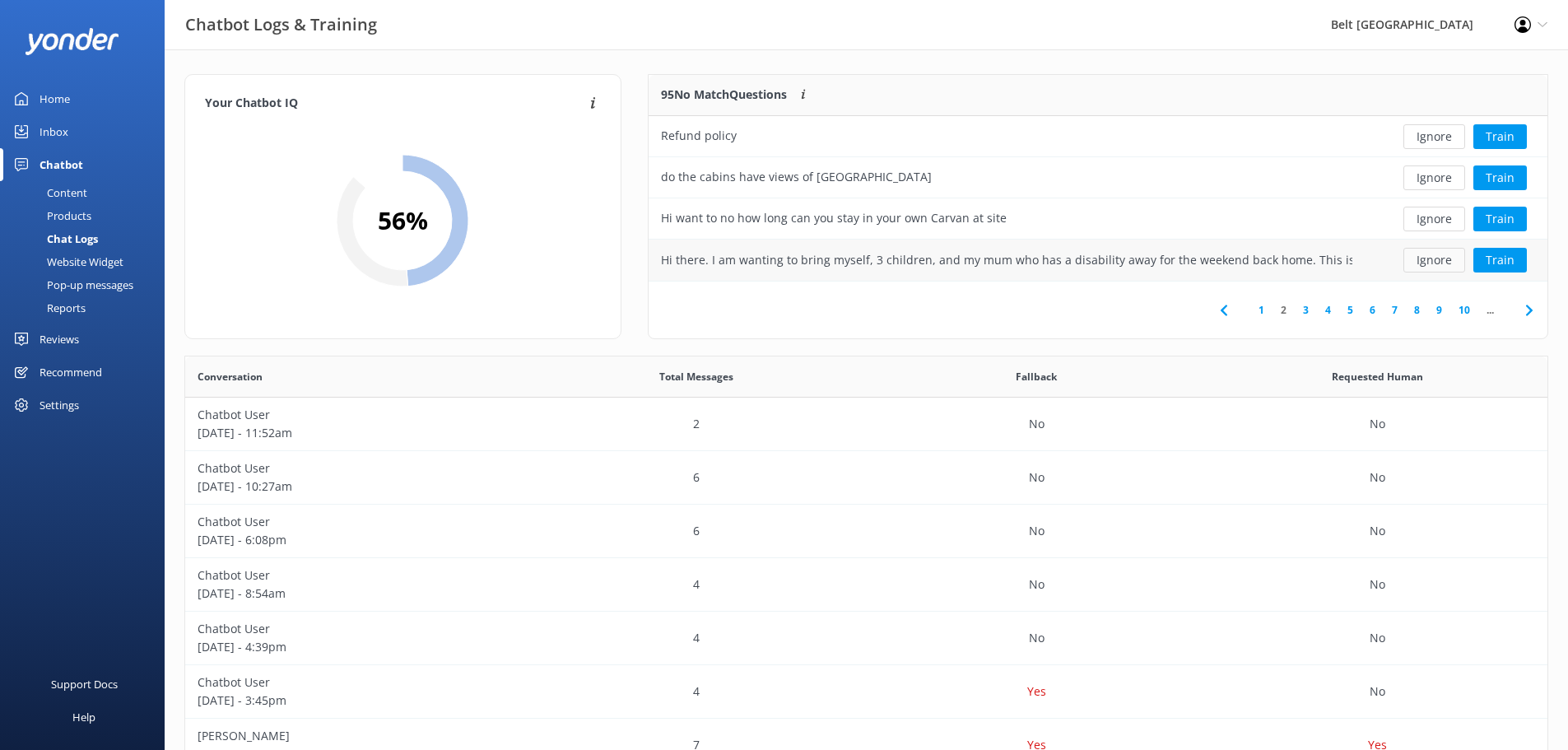
click at [1455, 267] on button "Ignore" at bounding box center [1434, 260] width 62 height 24
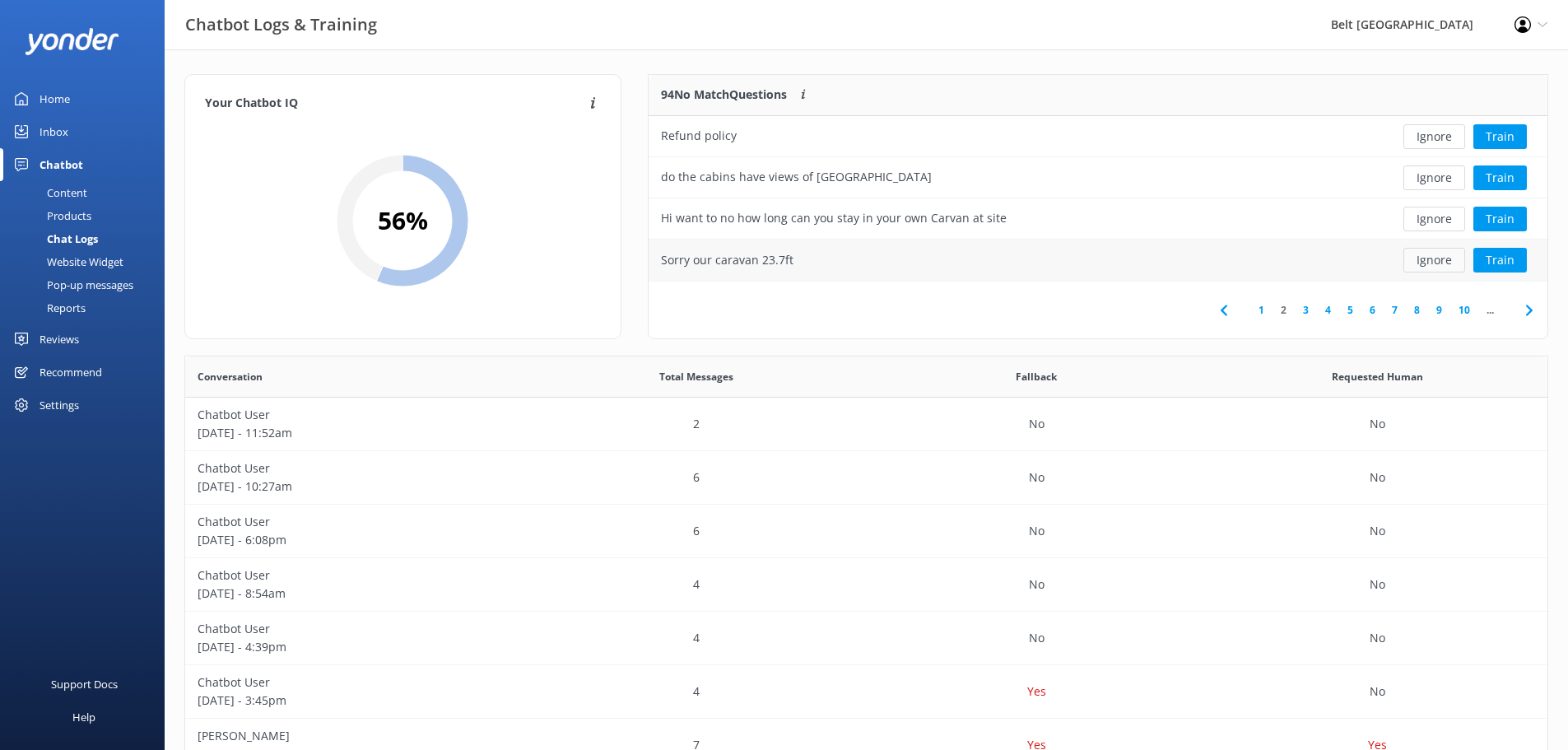
click at [1443, 264] on button "Ignore" at bounding box center [1434, 260] width 62 height 24
click at [1437, 265] on button "Ignore" at bounding box center [1434, 260] width 62 height 24
click at [1313, 311] on link "3" at bounding box center [1306, 310] width 22 height 16
click at [1431, 180] on button "Ignore" at bounding box center [1434, 177] width 62 height 24
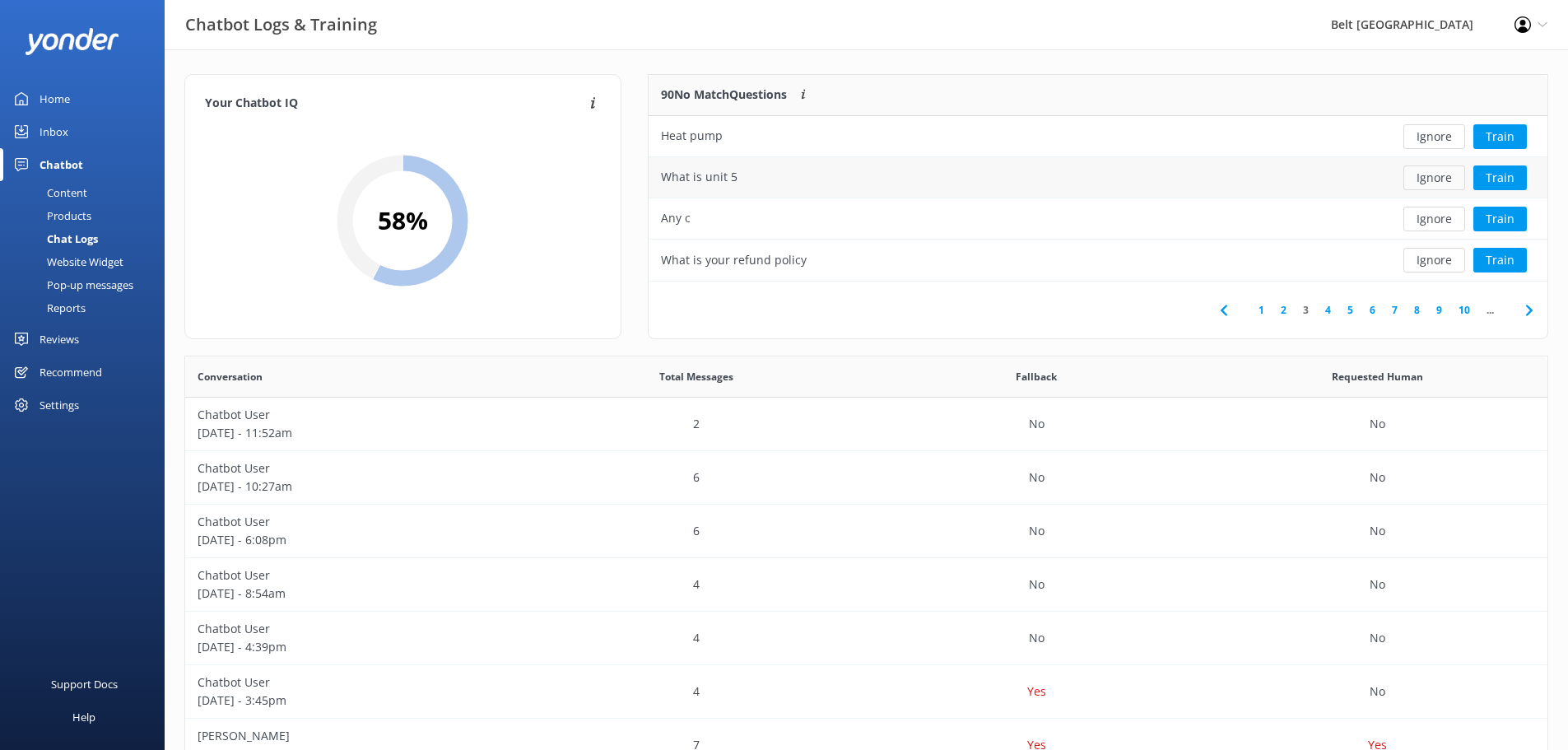
click at [1429, 180] on button "Ignore" at bounding box center [1434, 177] width 62 height 24
click at [79, 97] on link "Home" at bounding box center [82, 98] width 165 height 33
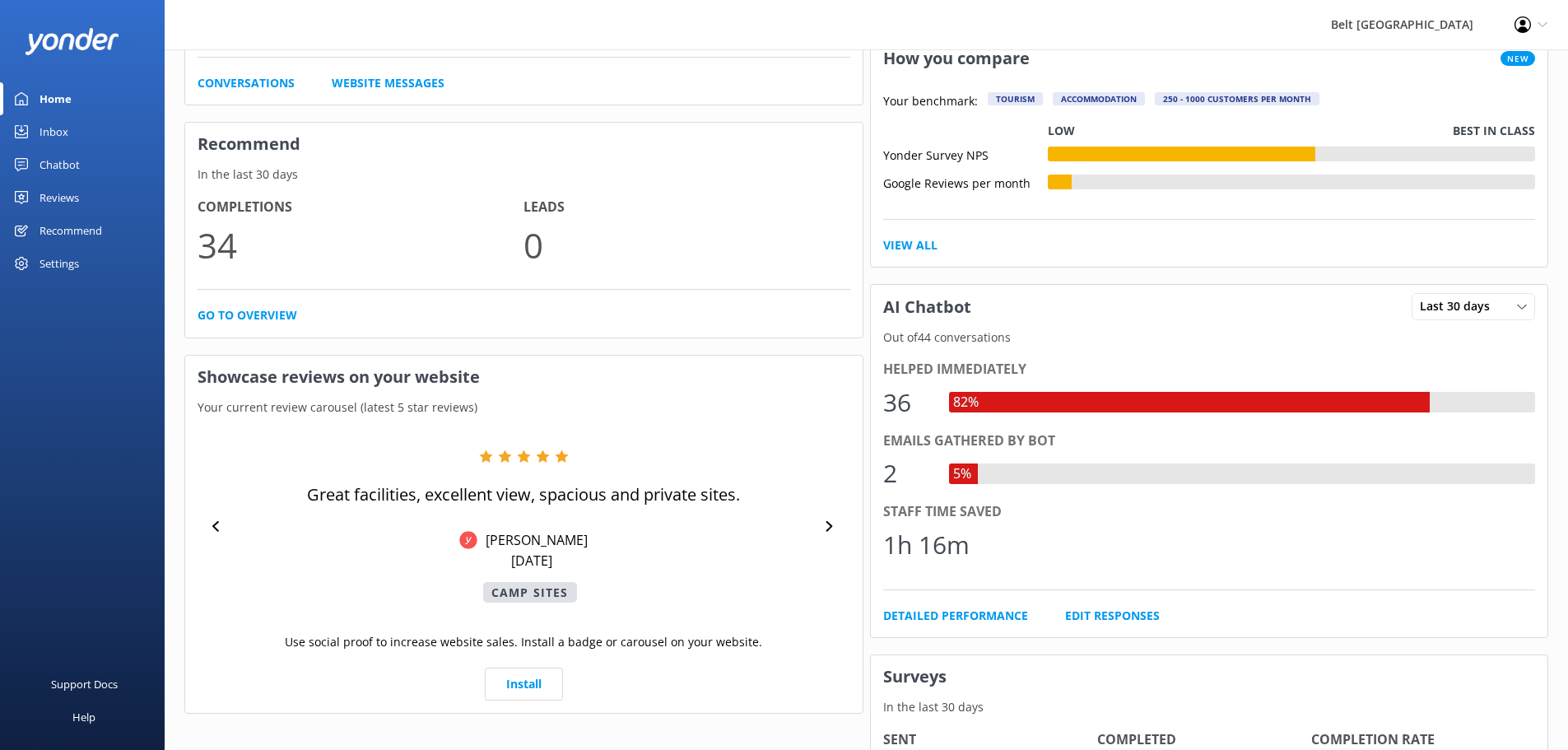
scroll to position [576, 0]
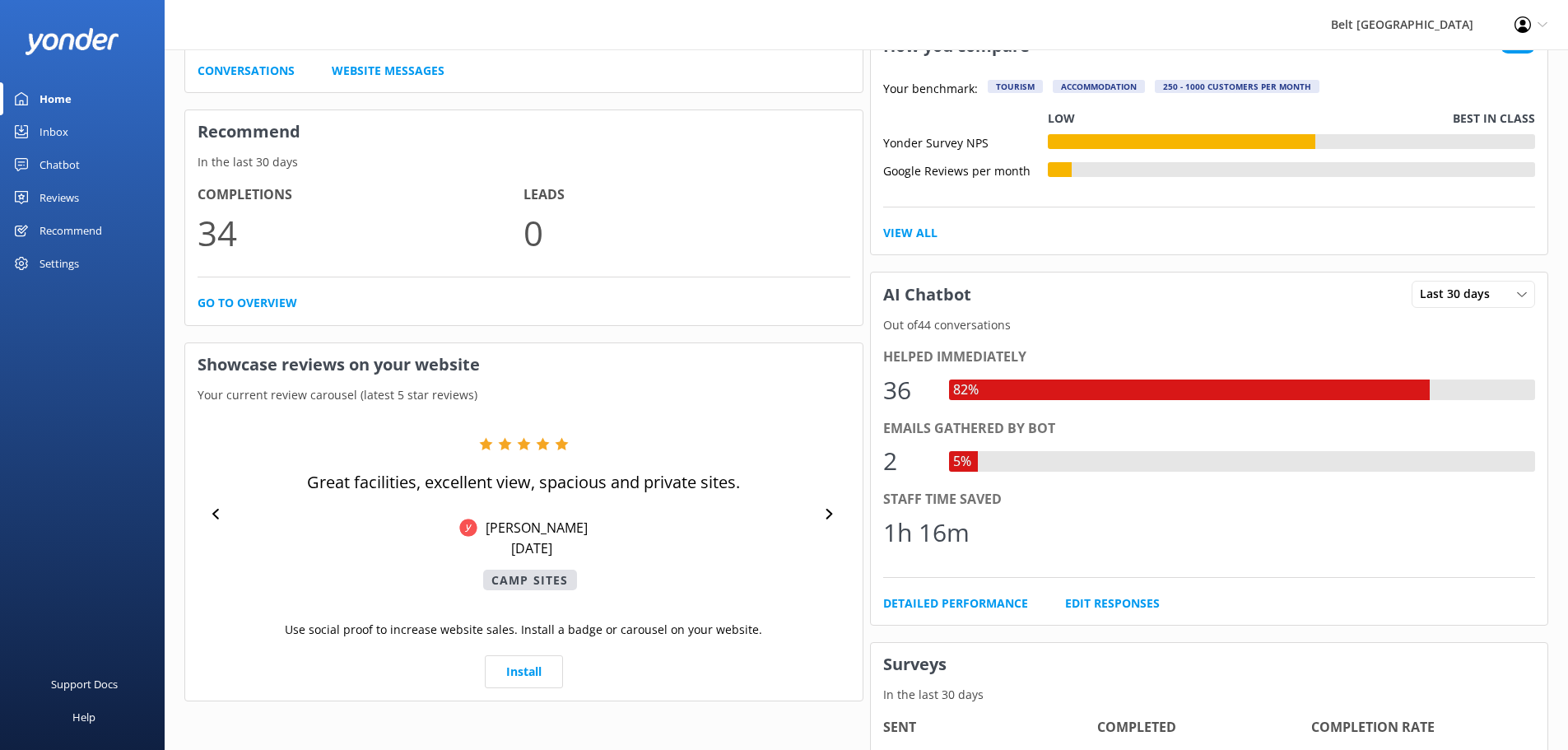
click at [913, 469] on div "2" at bounding box center [908, 460] width 50 height 39
click at [825, 514] on icon at bounding box center [829, 514] width 11 height 11
